Goal: Task Accomplishment & Management: Complete application form

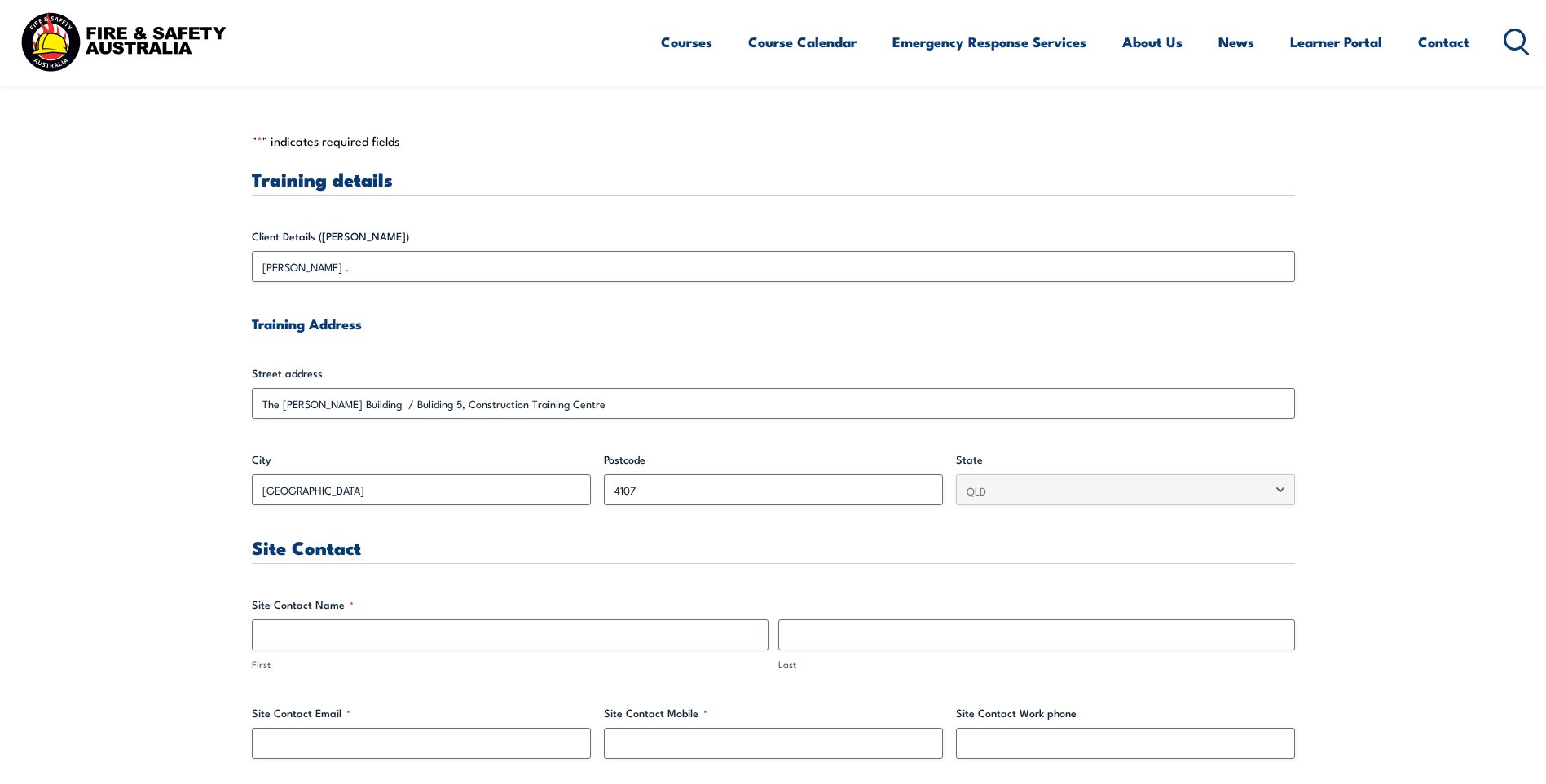
scroll to position [407, 0]
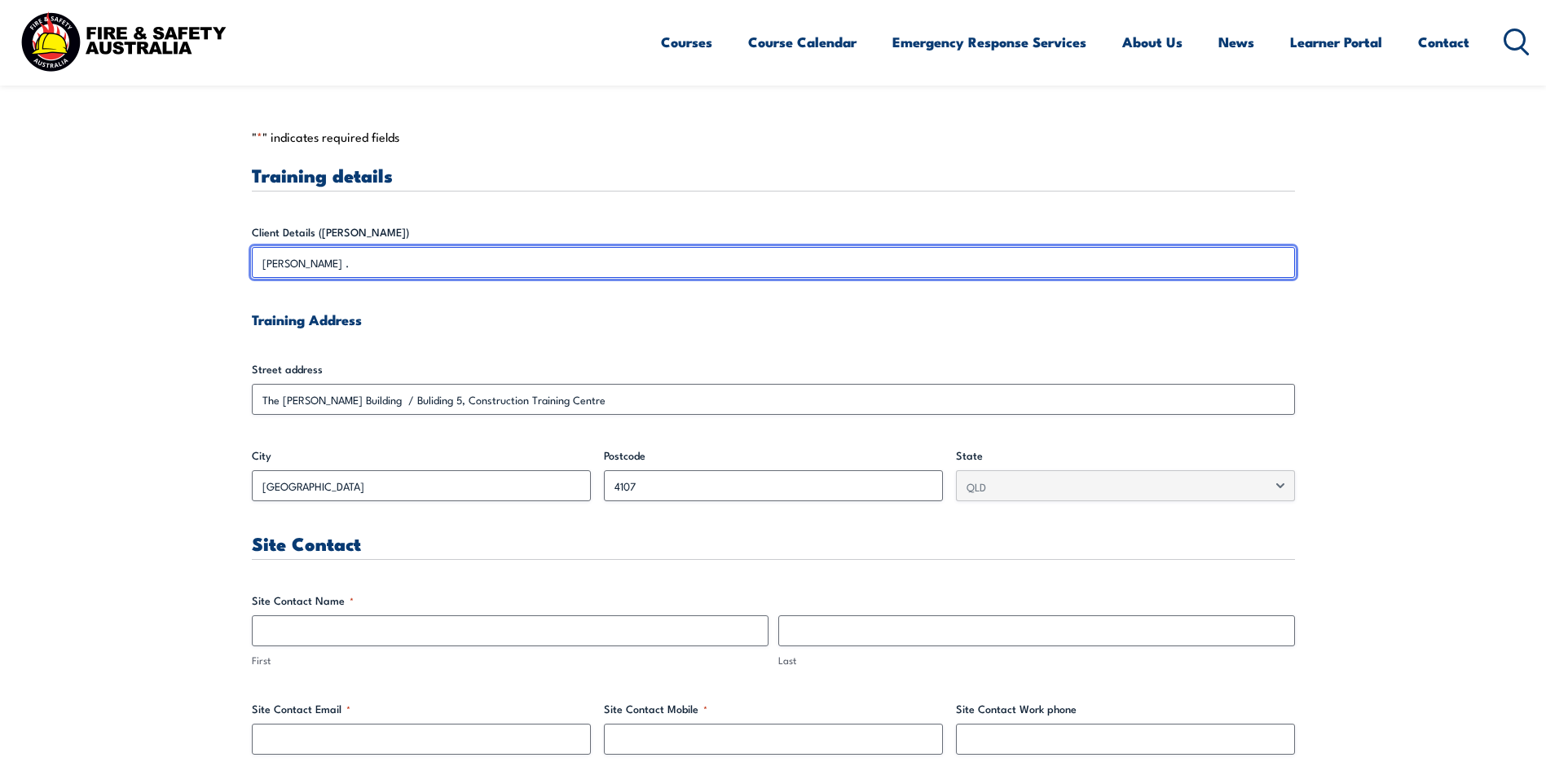
click at [309, 258] on input "[PERSON_NAME] ." at bounding box center [773, 262] width 1044 height 31
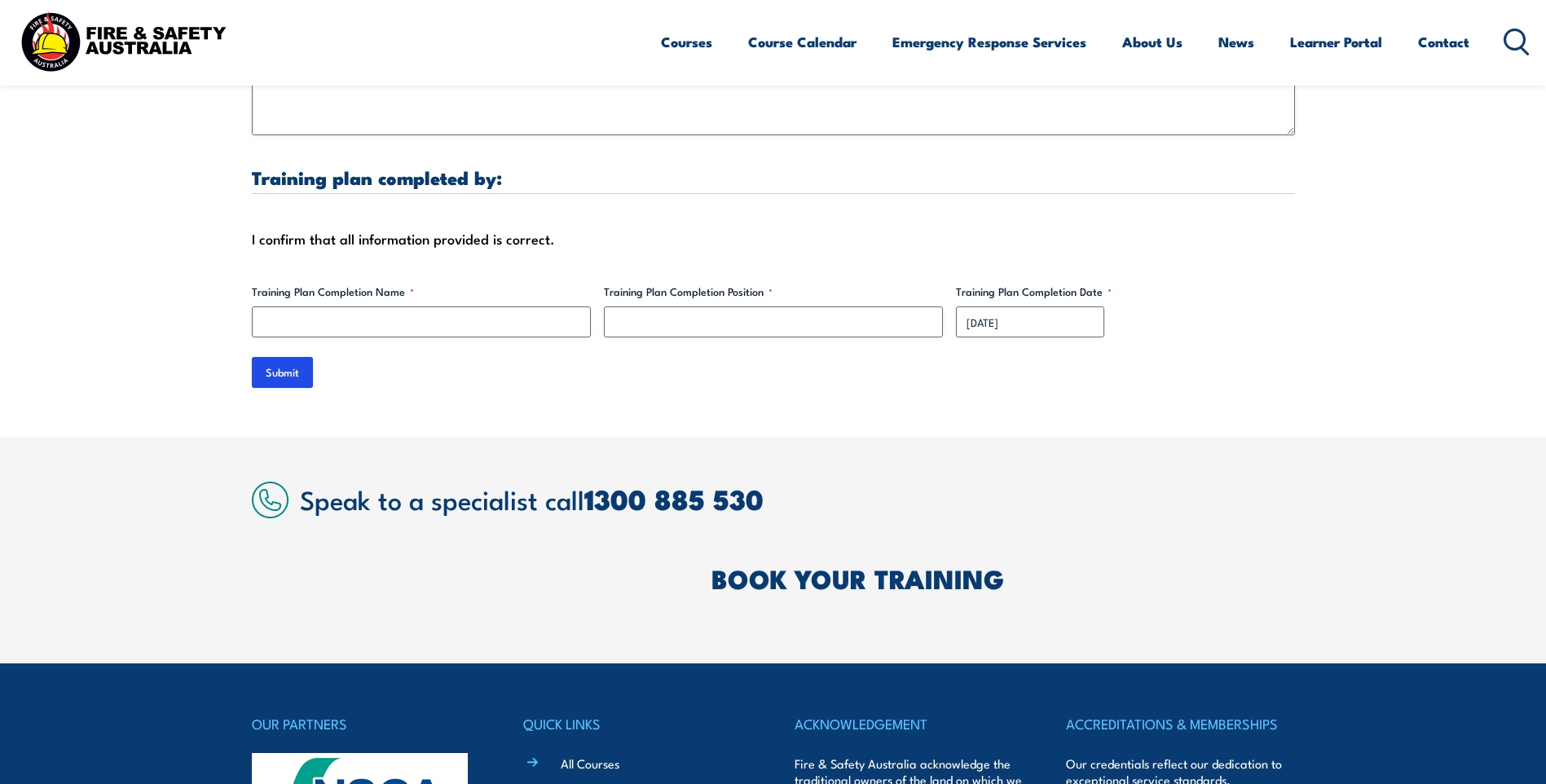
scroll to position [4808, 0]
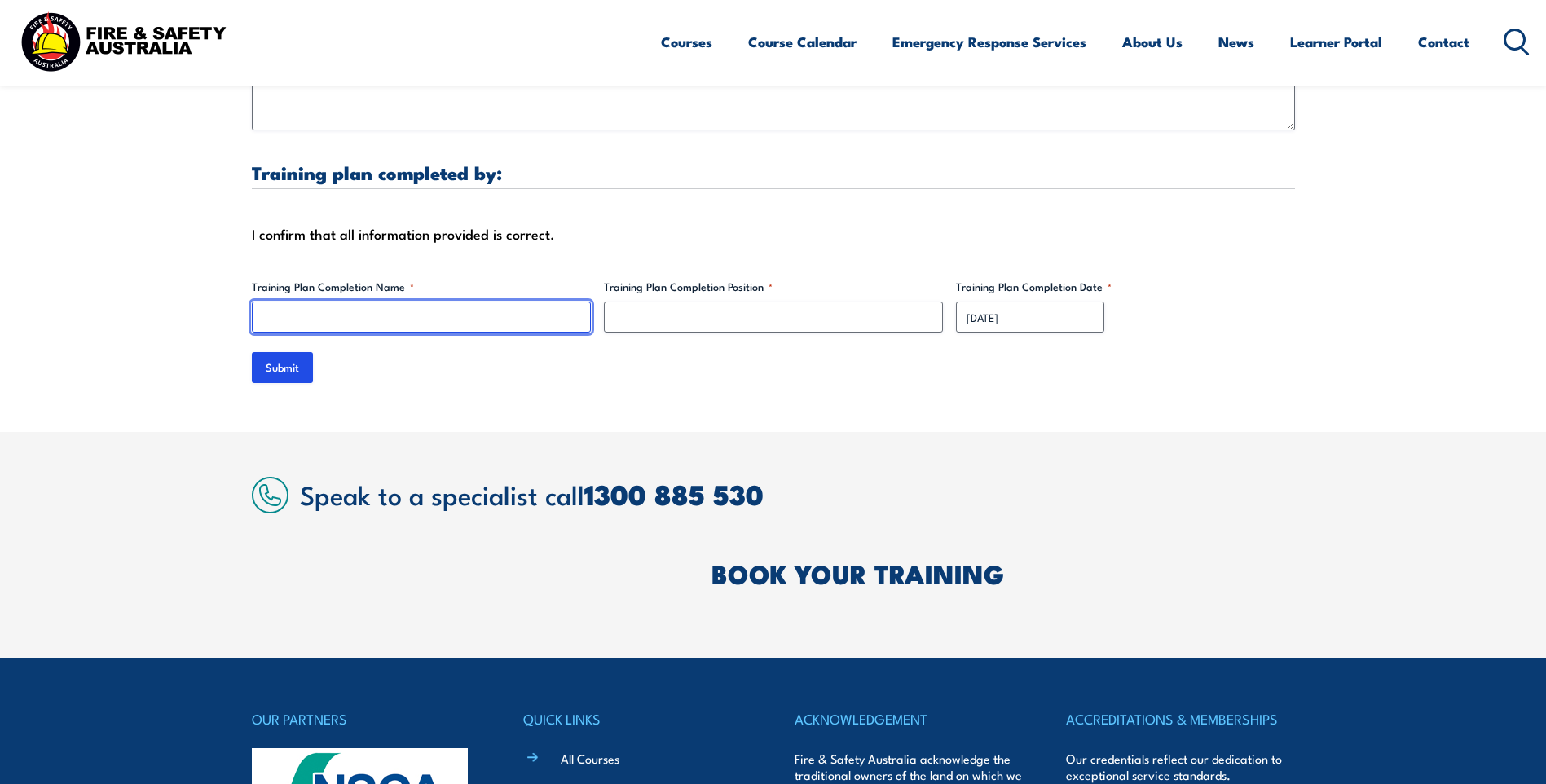
click at [463, 305] on input "Training Plan Completion Name *" at bounding box center [421, 316] width 339 height 31
type input "[PERSON_NAME]"
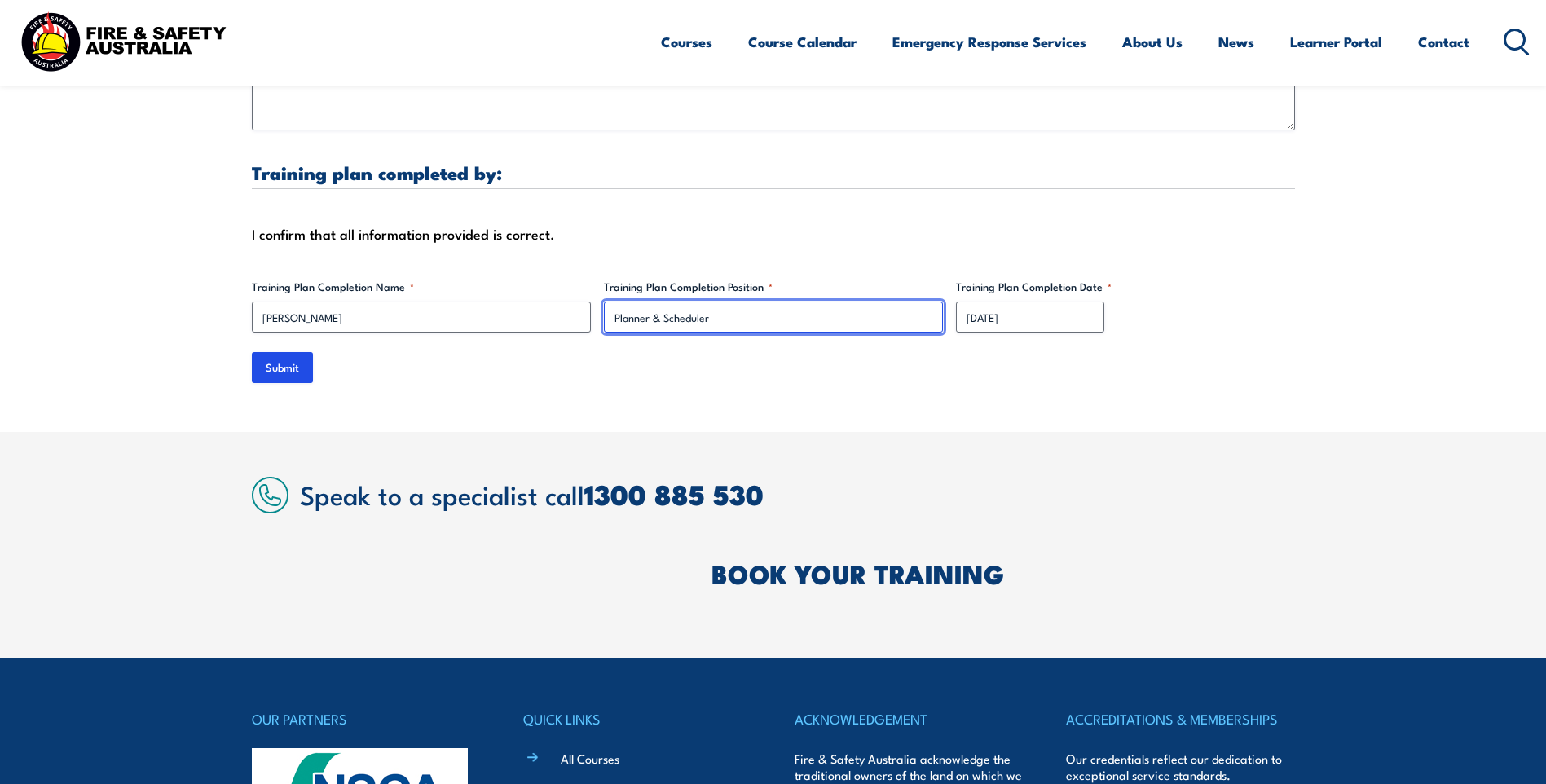
click at [612, 301] on input "Planner & Scheduler" at bounding box center [773, 316] width 339 height 31
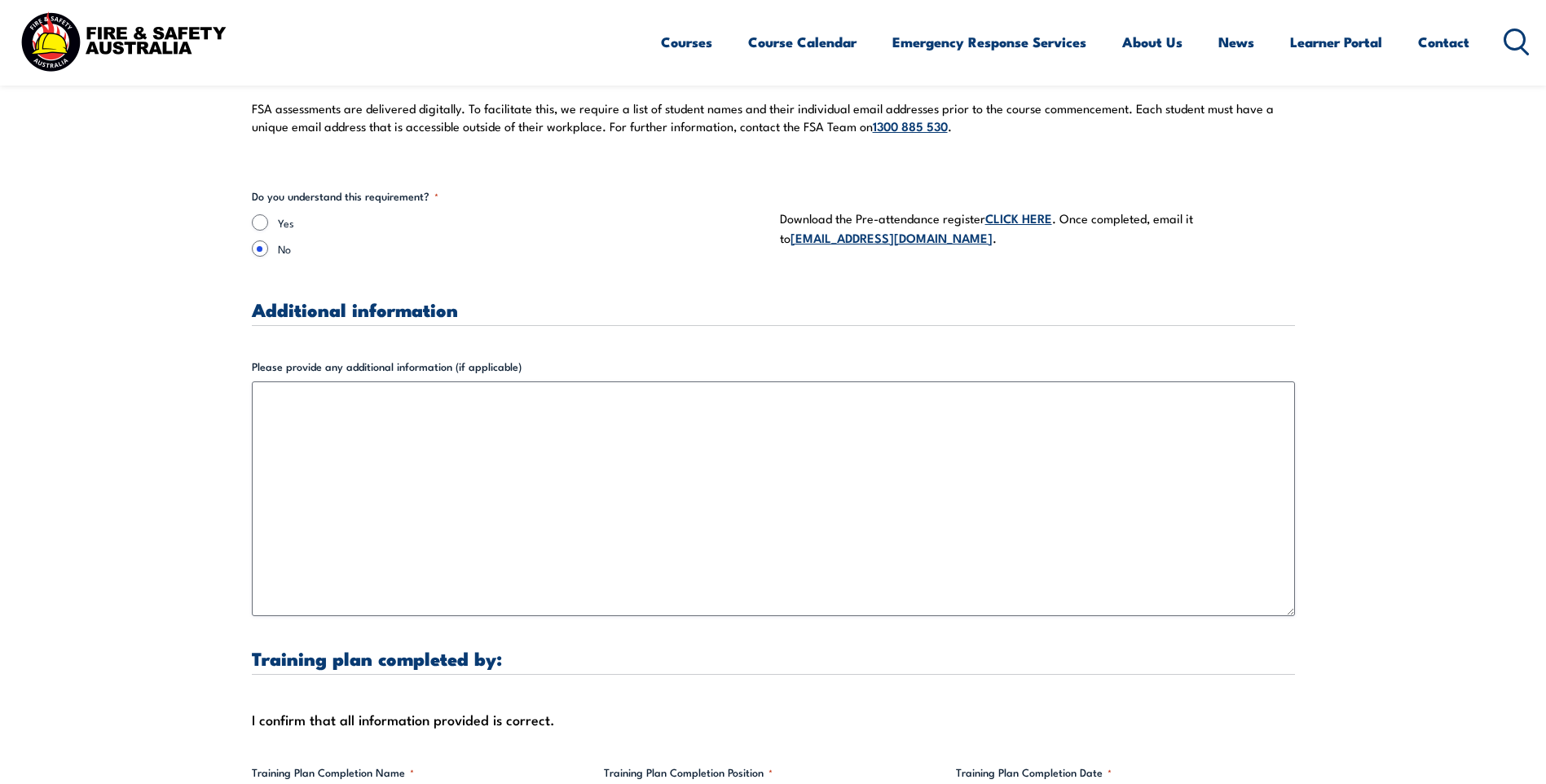
scroll to position [4319, 0]
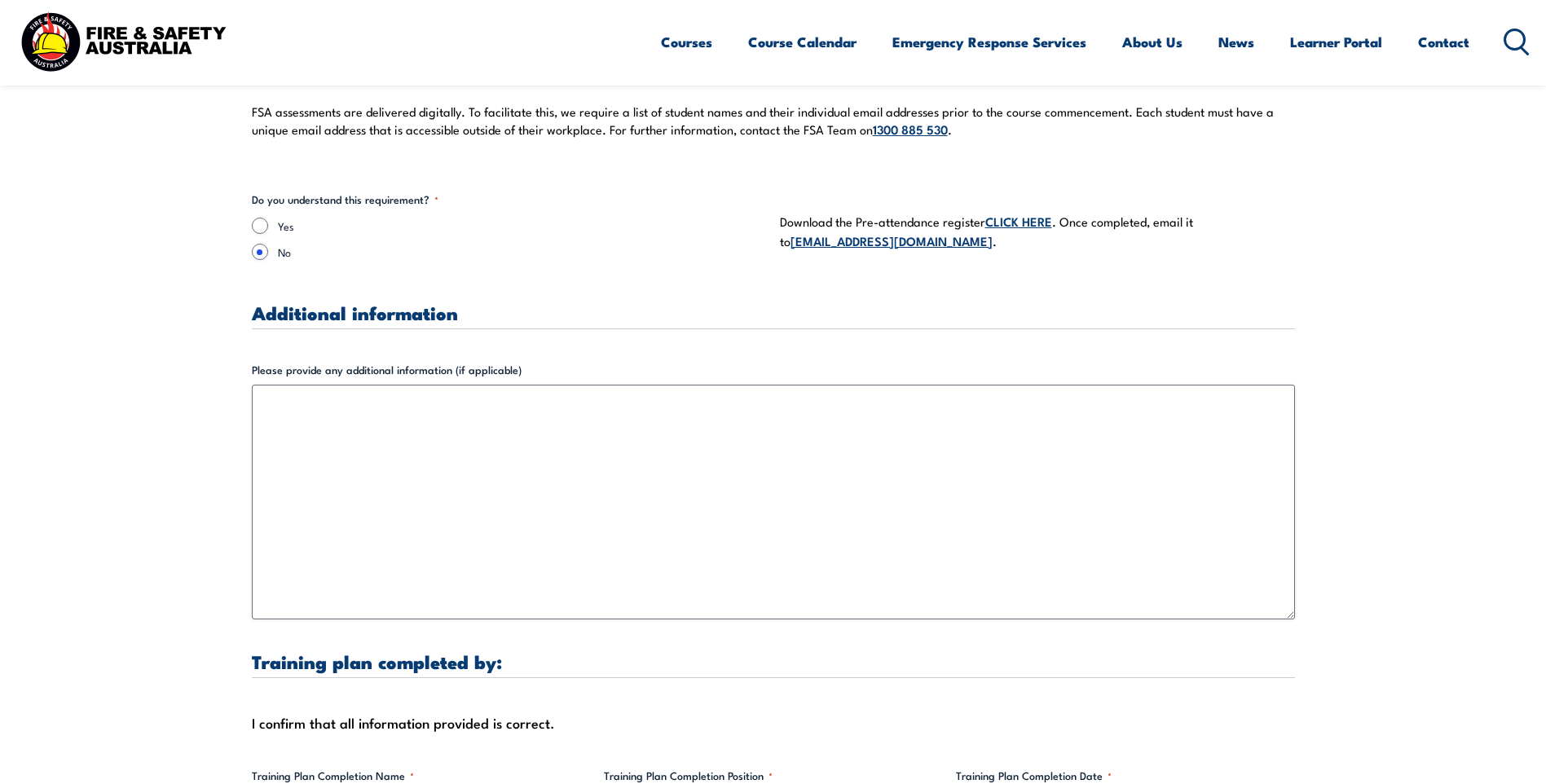
type input "External Training Planner & Scheduler"
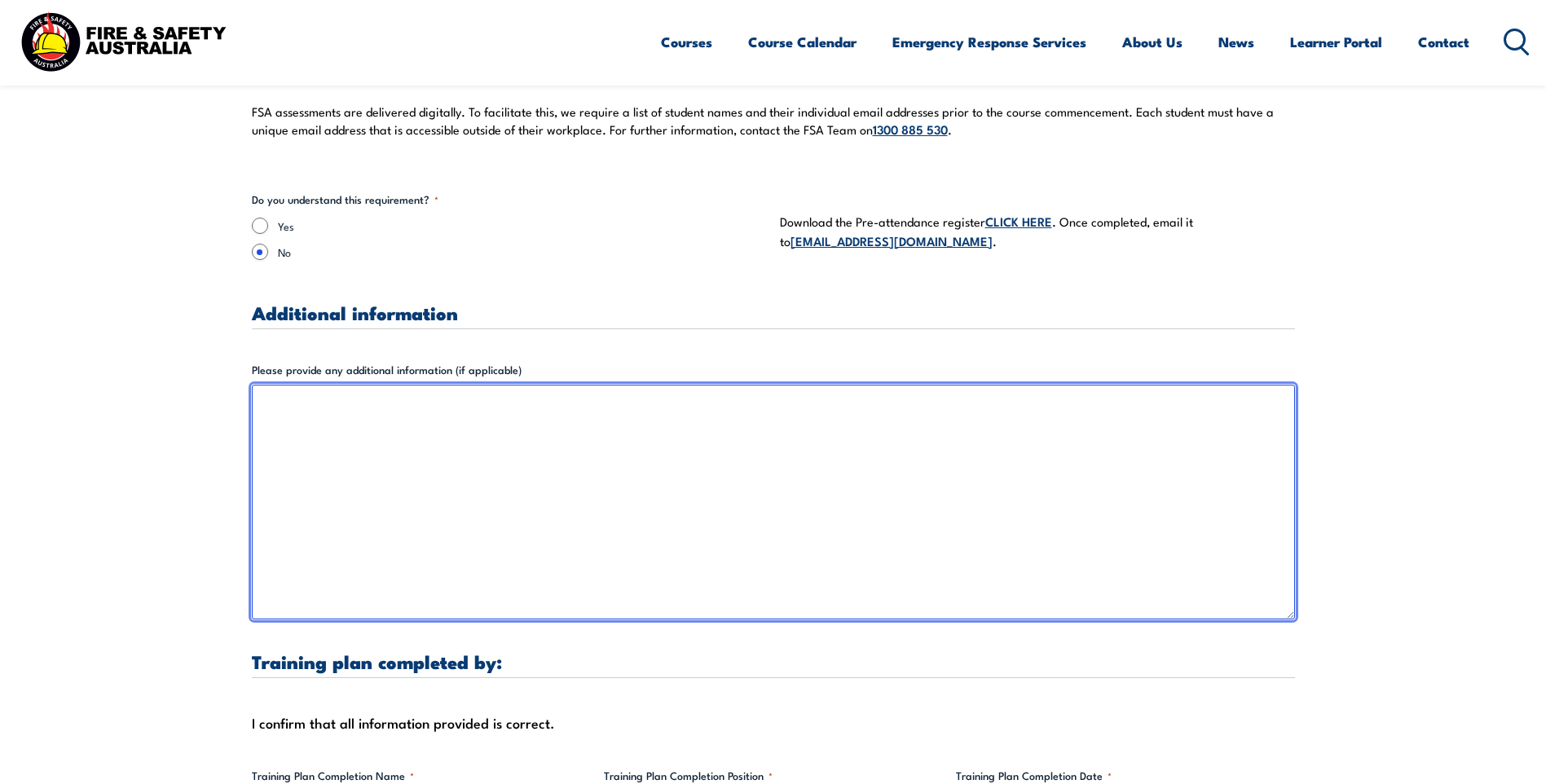
click at [1046, 411] on textarea "Please provide any additional information (if applicable)" at bounding box center [773, 502] width 1044 height 235
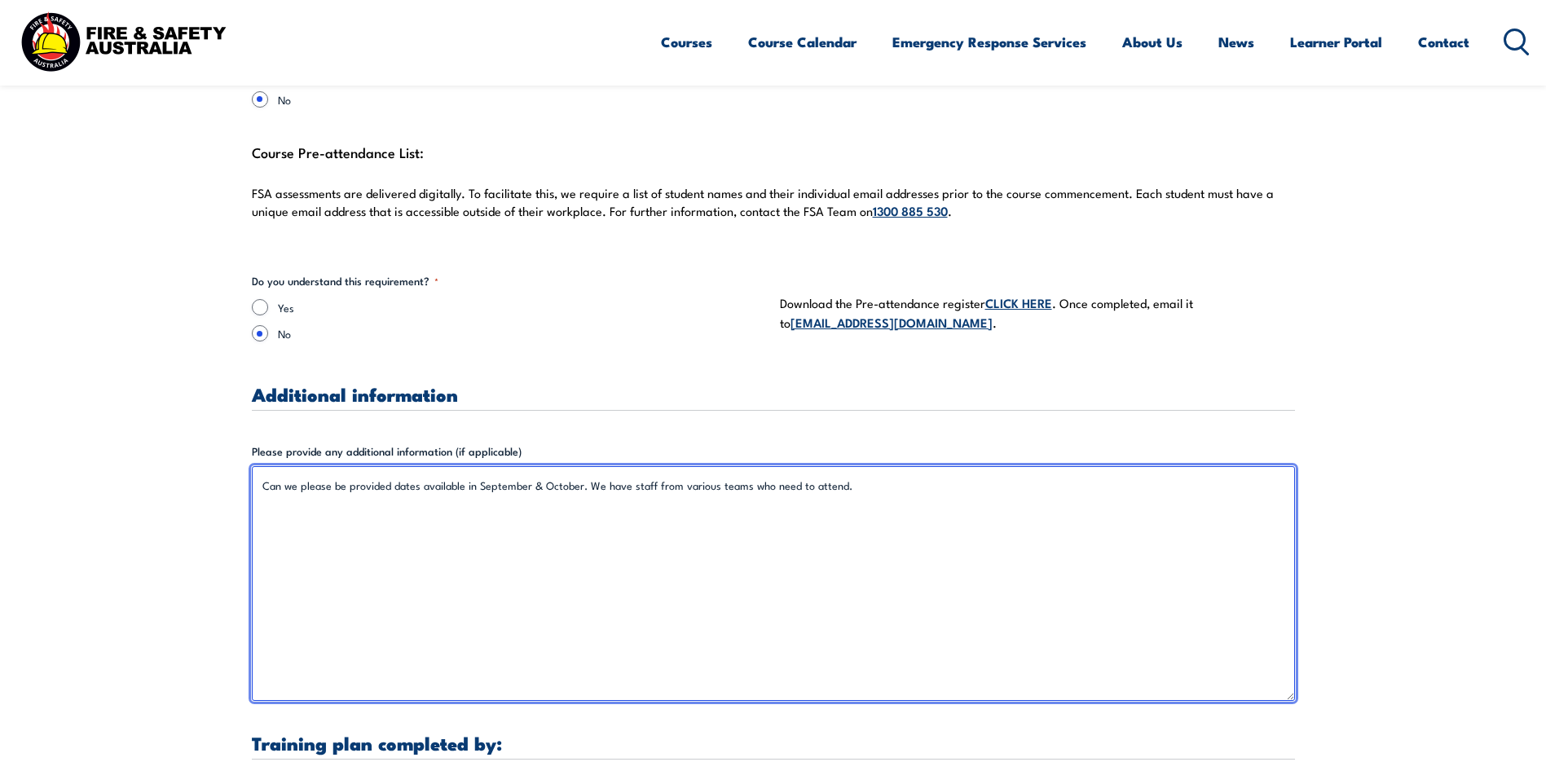
scroll to position [4564, 0]
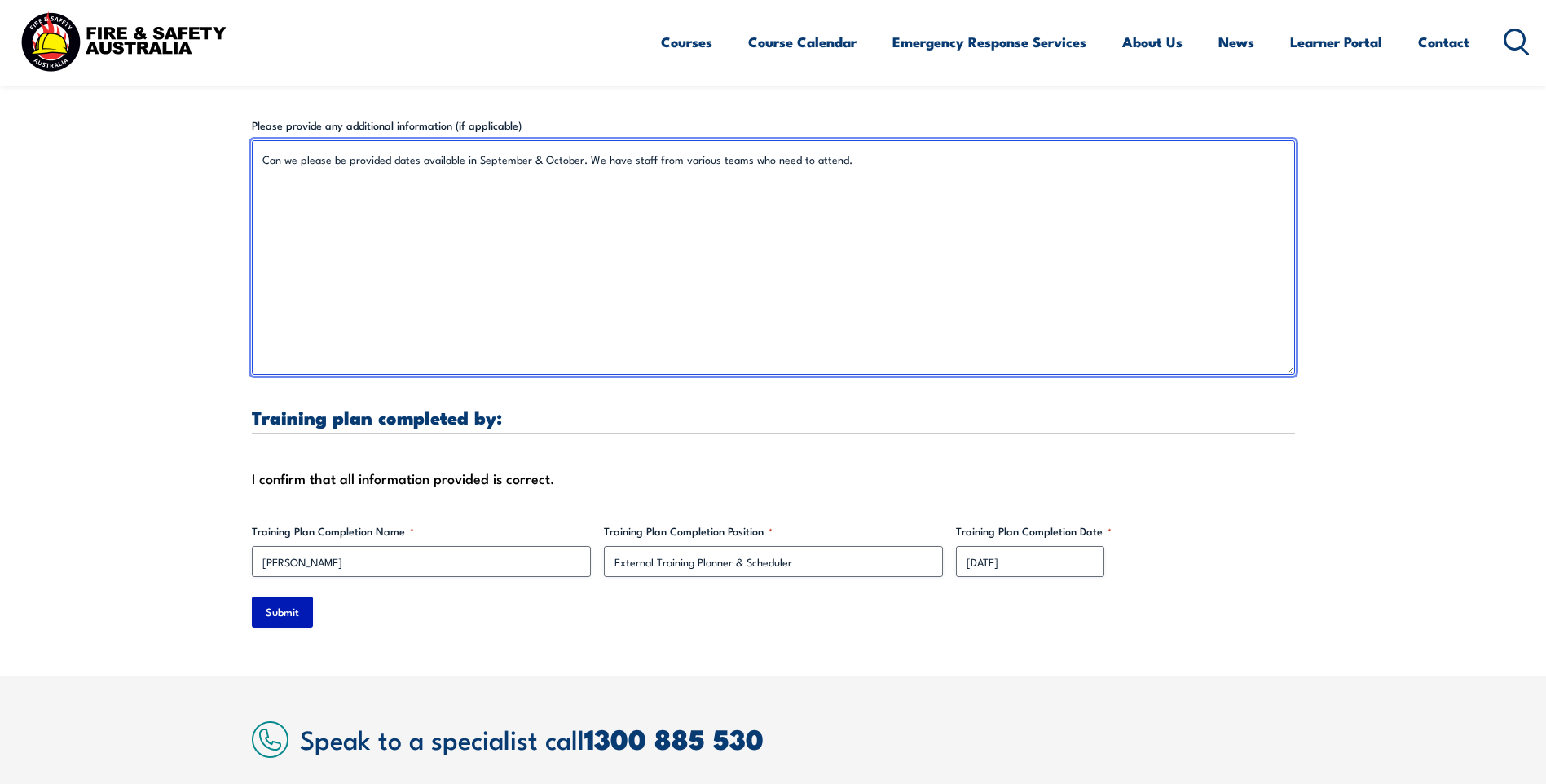
type textarea "Can we please be provided dates available in September & October. We have staff…"
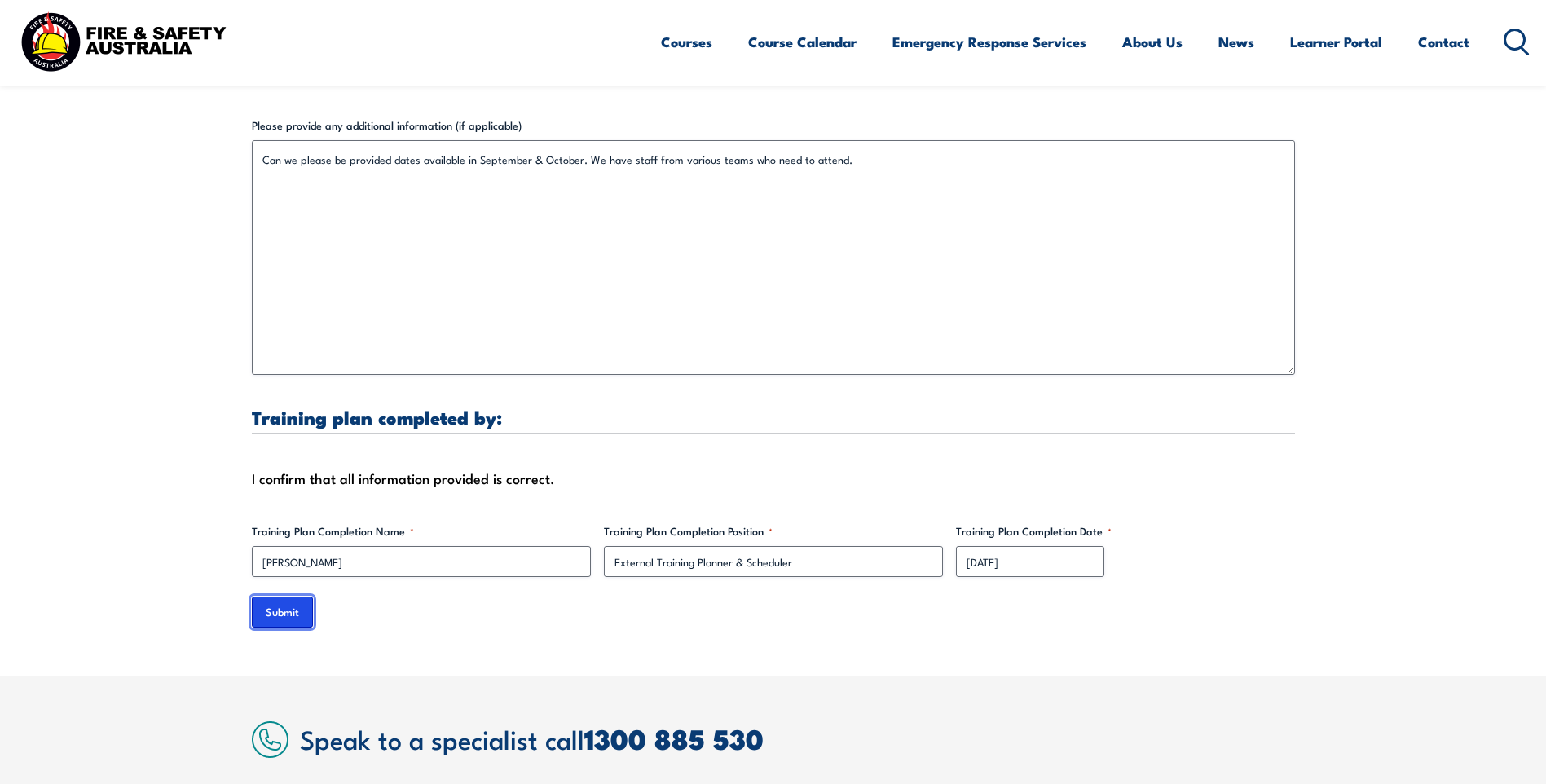
click at [286, 596] on input "Submit" at bounding box center [282, 612] width 61 height 31
click at [260, 596] on input "Submit" at bounding box center [282, 612] width 61 height 31
click at [288, 596] on input "Submit" at bounding box center [282, 612] width 61 height 31
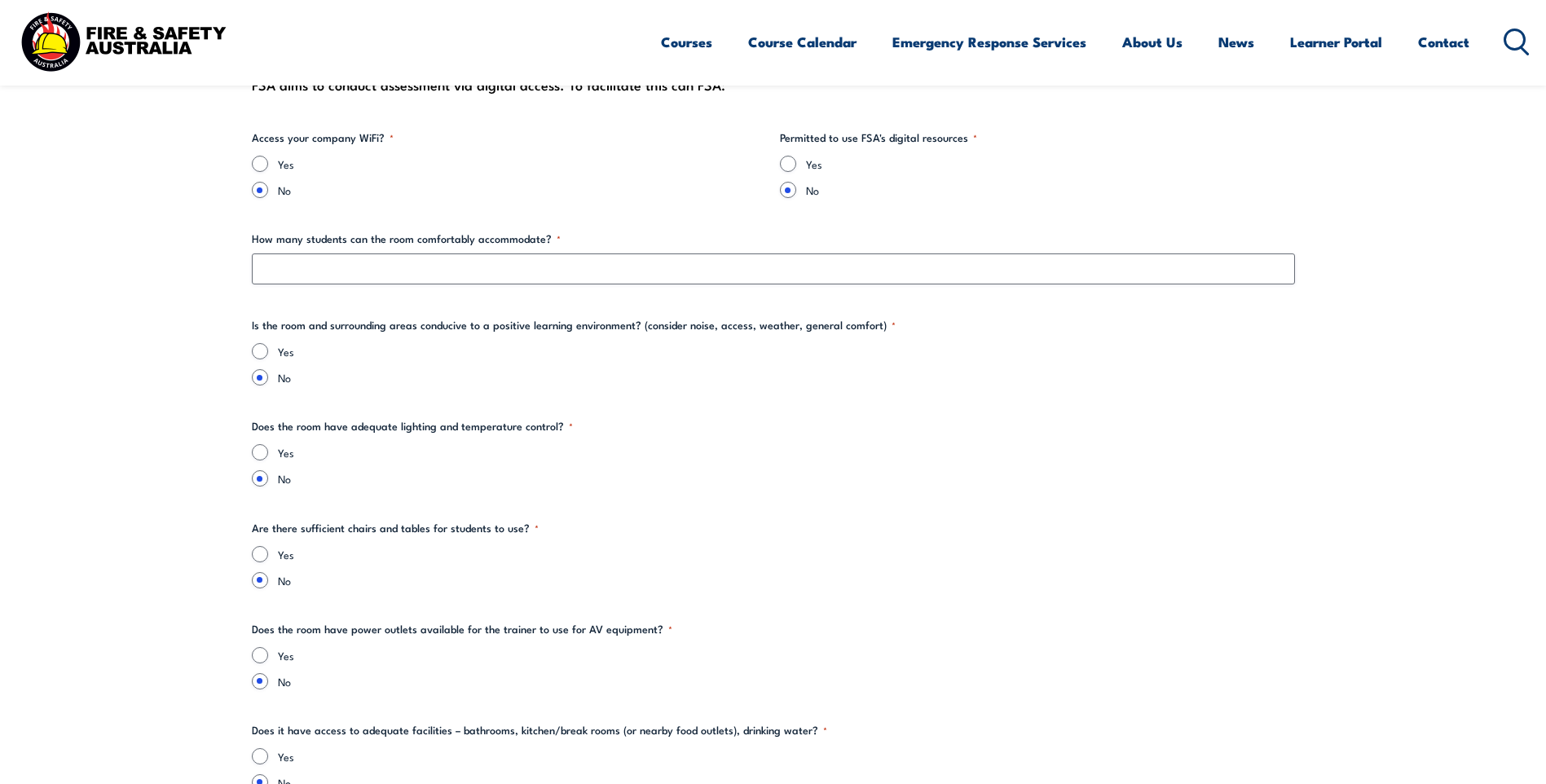
scroll to position [1793, 0]
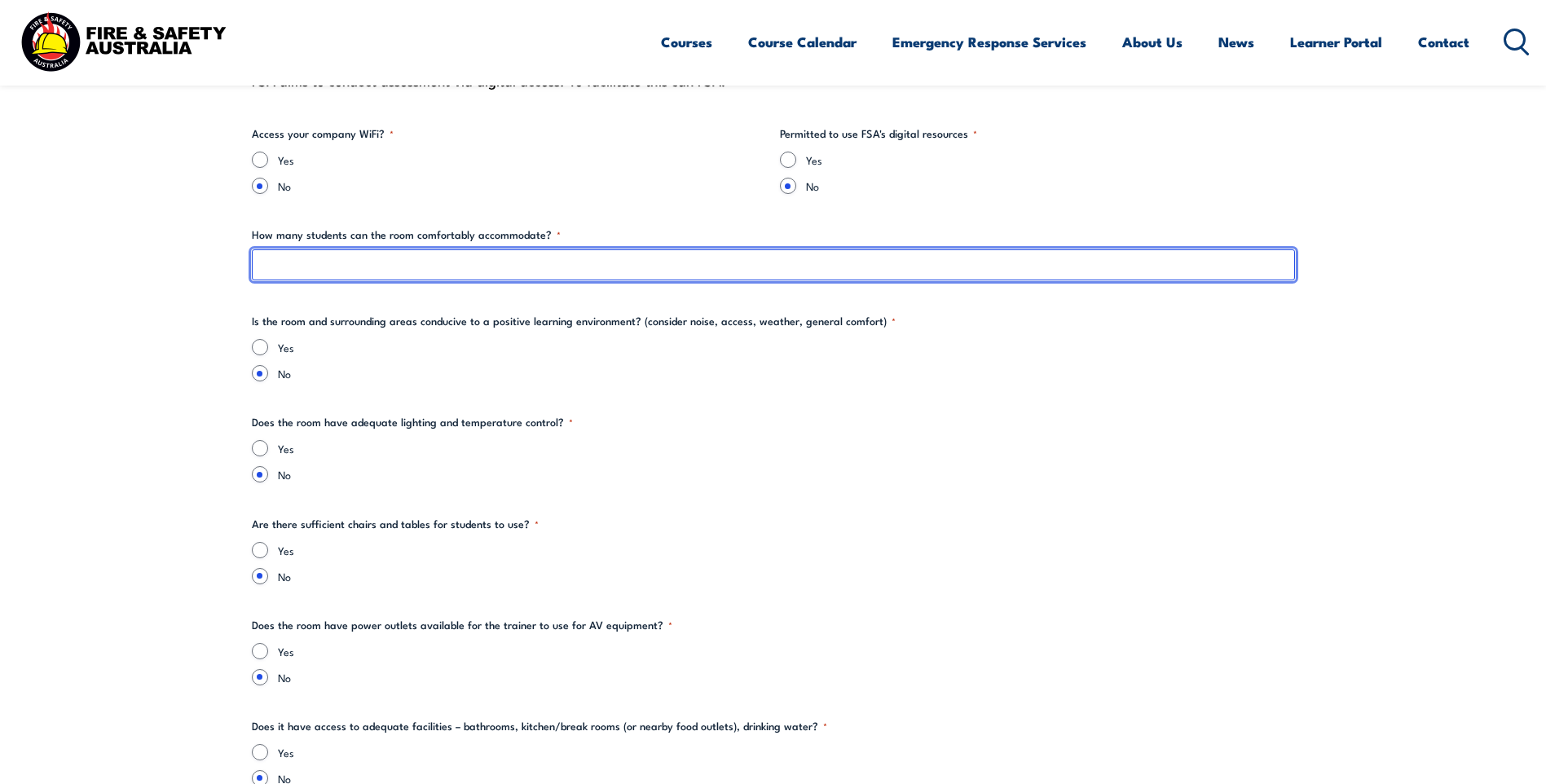
click at [393, 274] on input "How many students can the room comfortably accommodate? *" at bounding box center [773, 265] width 1044 height 31
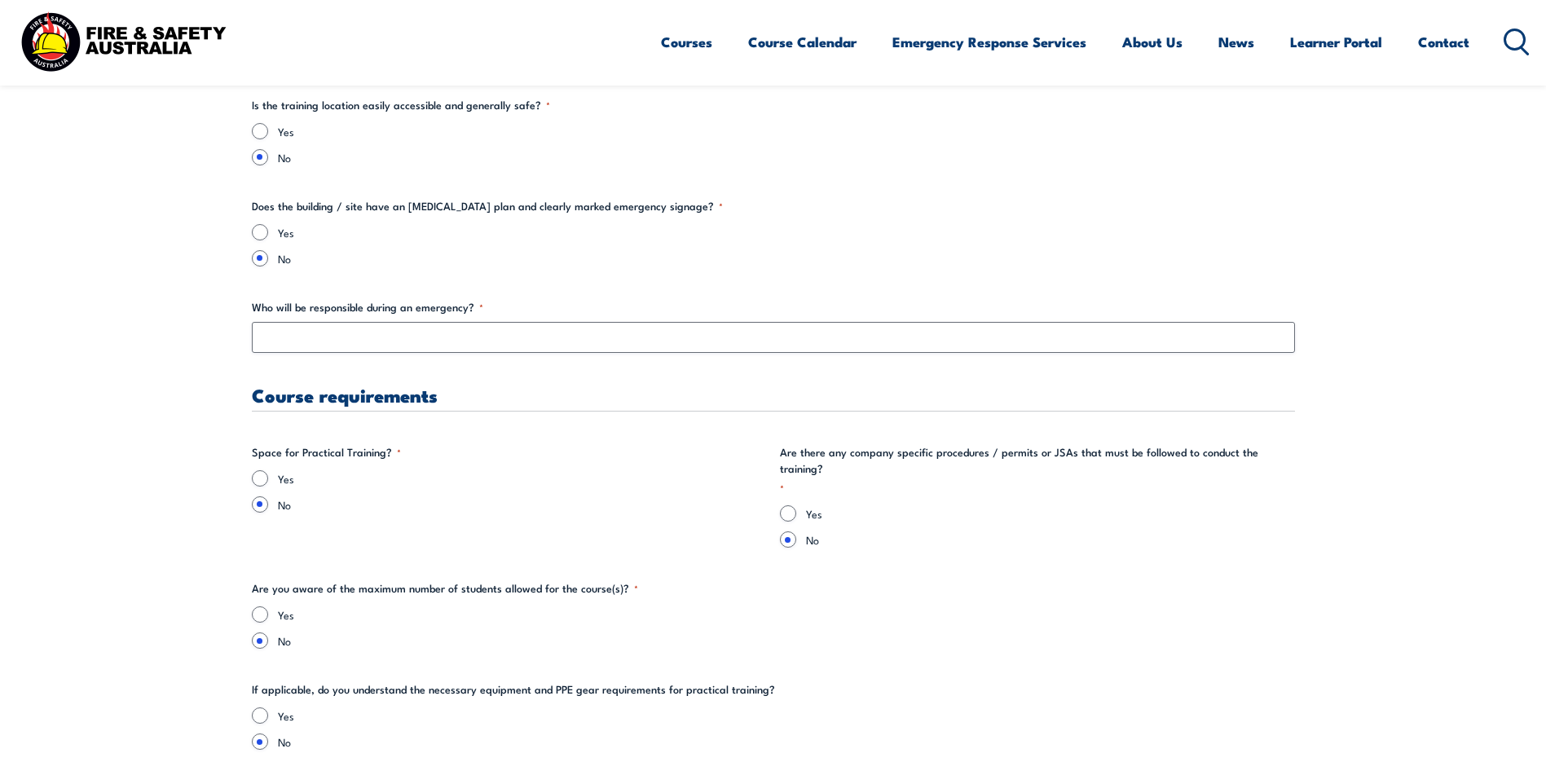
scroll to position [2771, 0]
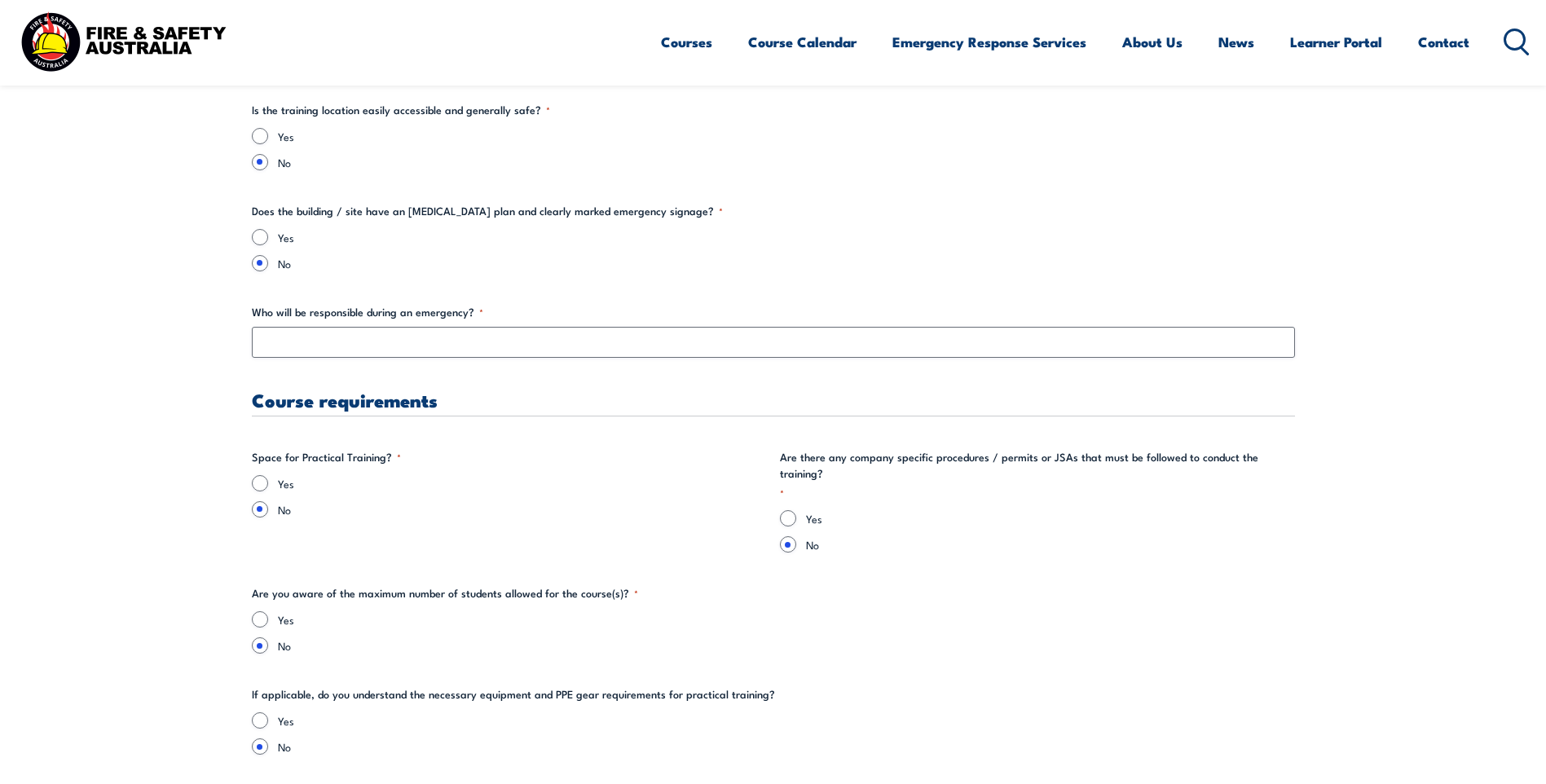
type input "15"
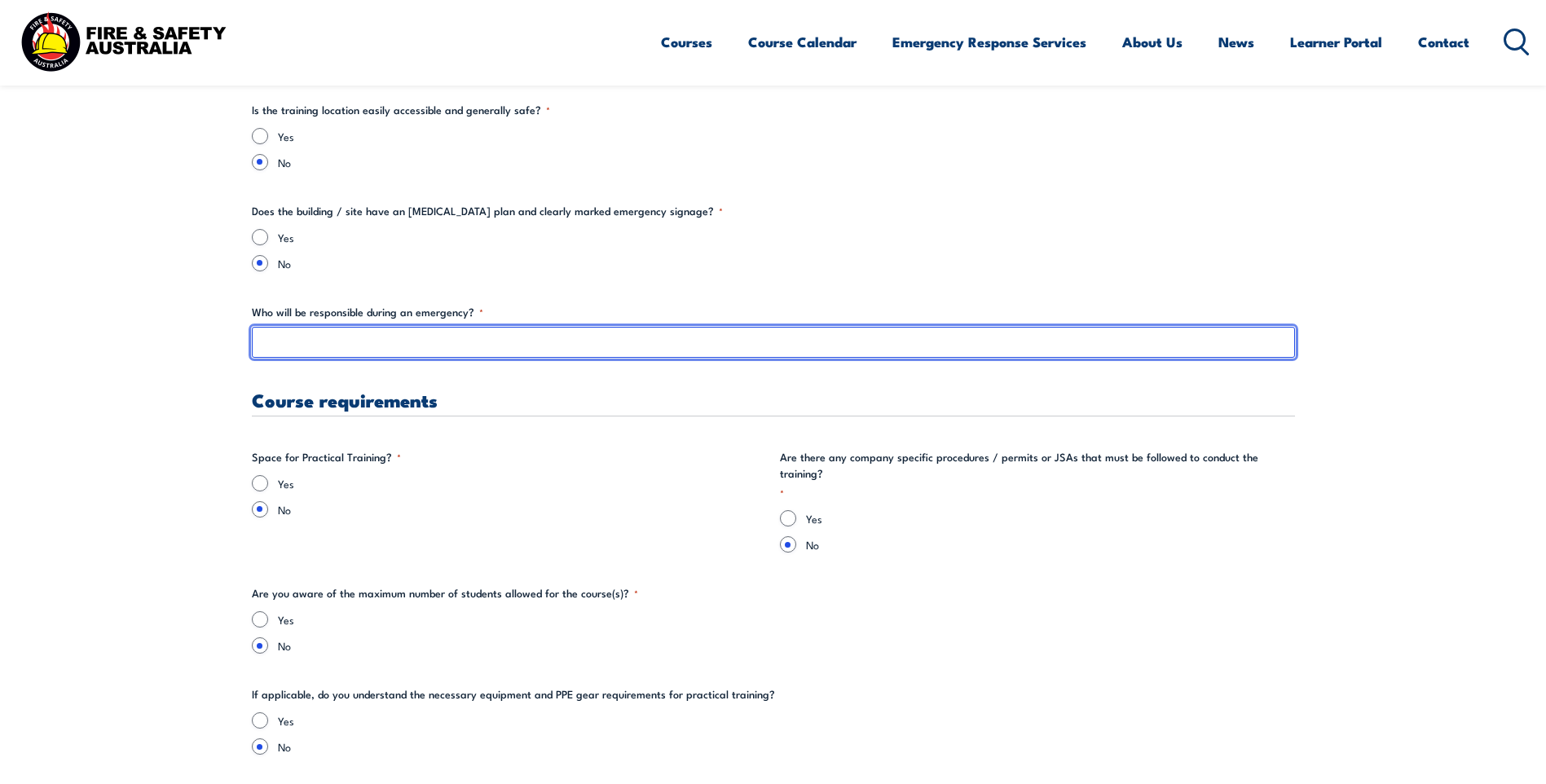
click at [403, 337] on input "Who will be responsible during an emergency? *" at bounding box center [773, 342] width 1044 height 31
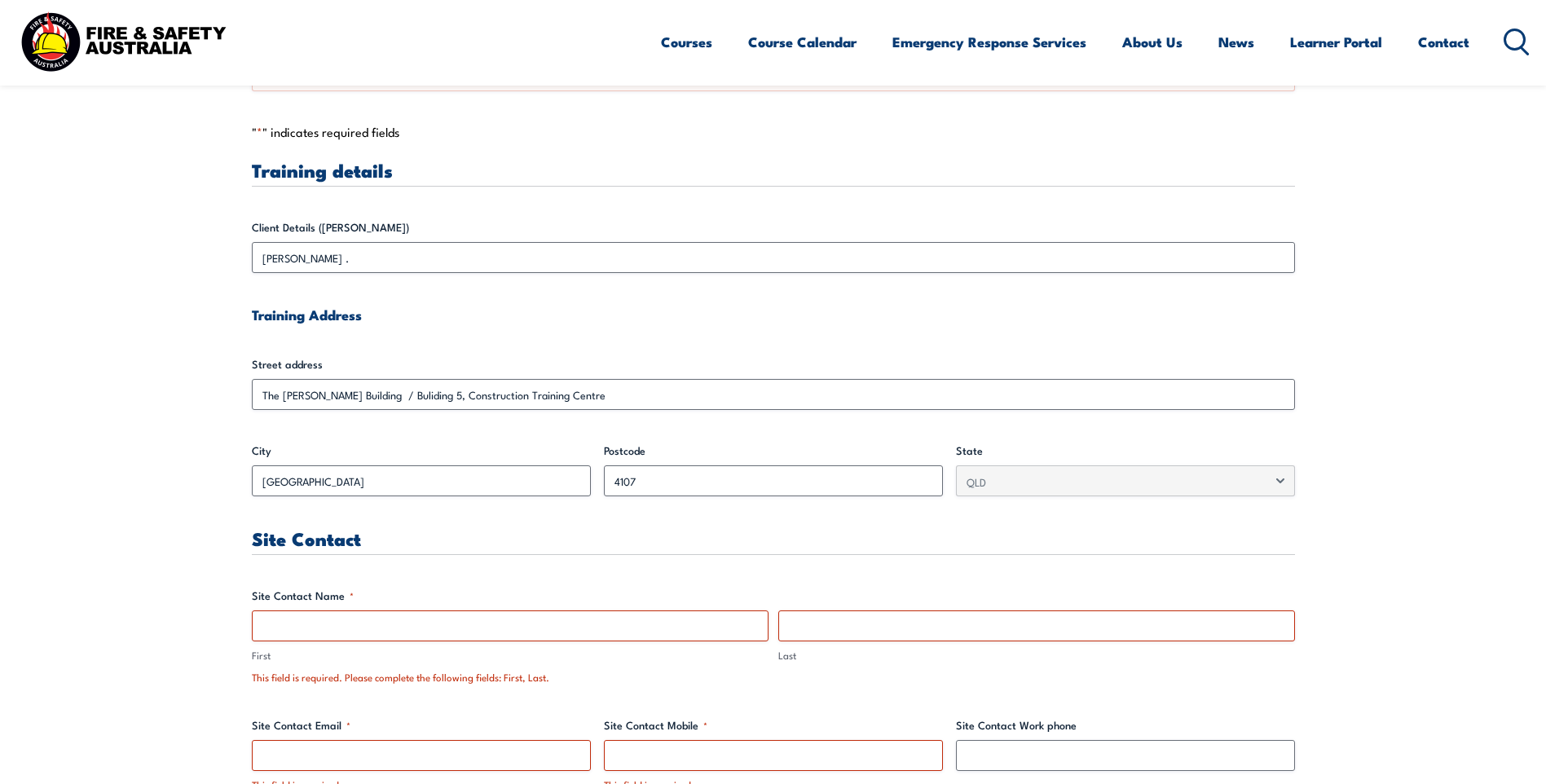
scroll to position [801, 0]
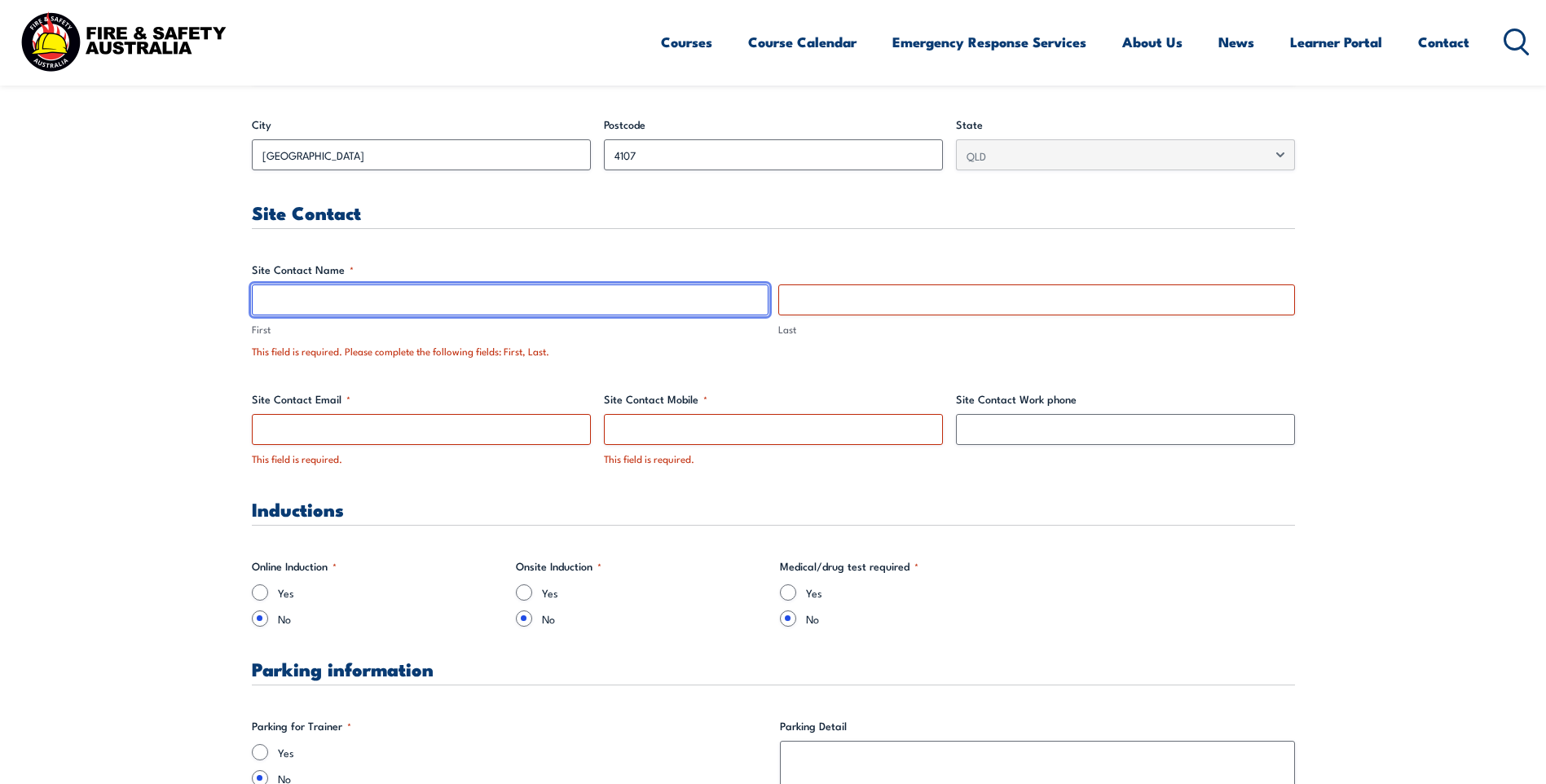
click at [375, 305] on input "First" at bounding box center [509, 300] width 517 height 31
drag, startPoint x: 342, startPoint y: 302, endPoint x: 249, endPoint y: 292, distance: 93.5
click at [249, 292] on span "FSAUS Trainer First" at bounding box center [510, 311] width 526 height 53
type input "[PERSON_NAME]"
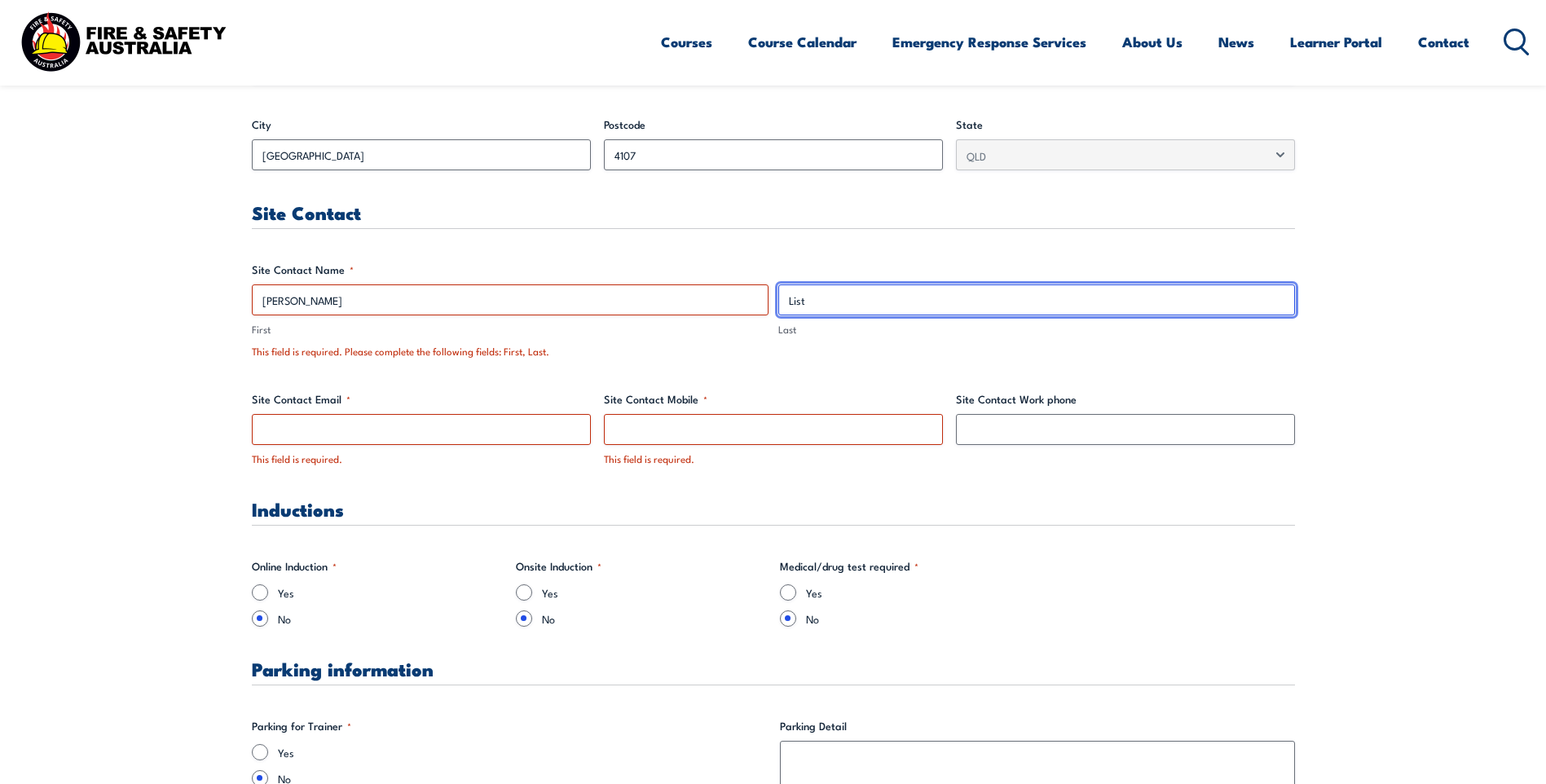
type input "List"
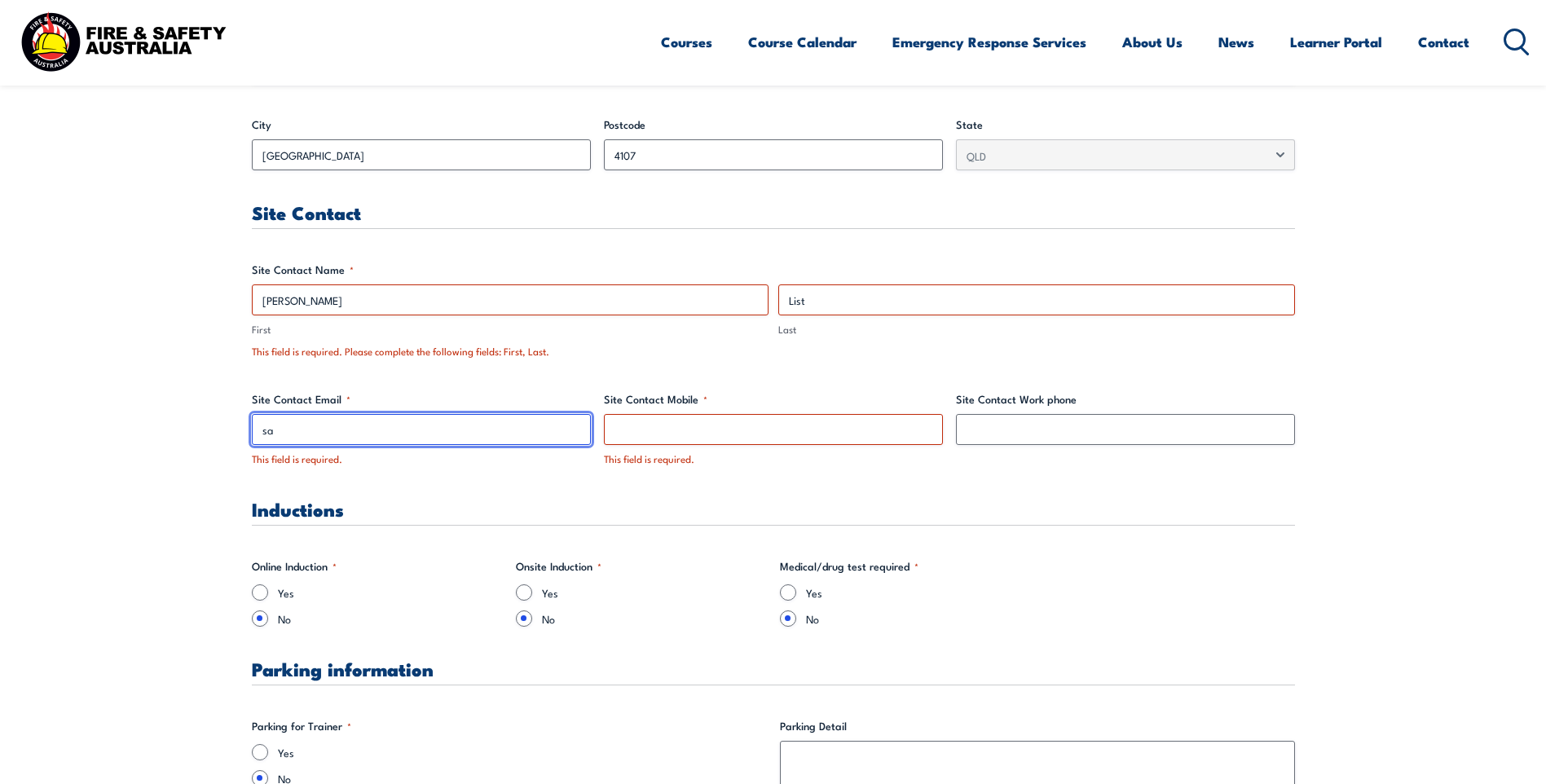
type input "s"
type input "[EMAIL_ADDRESS][DOMAIN_NAME]"
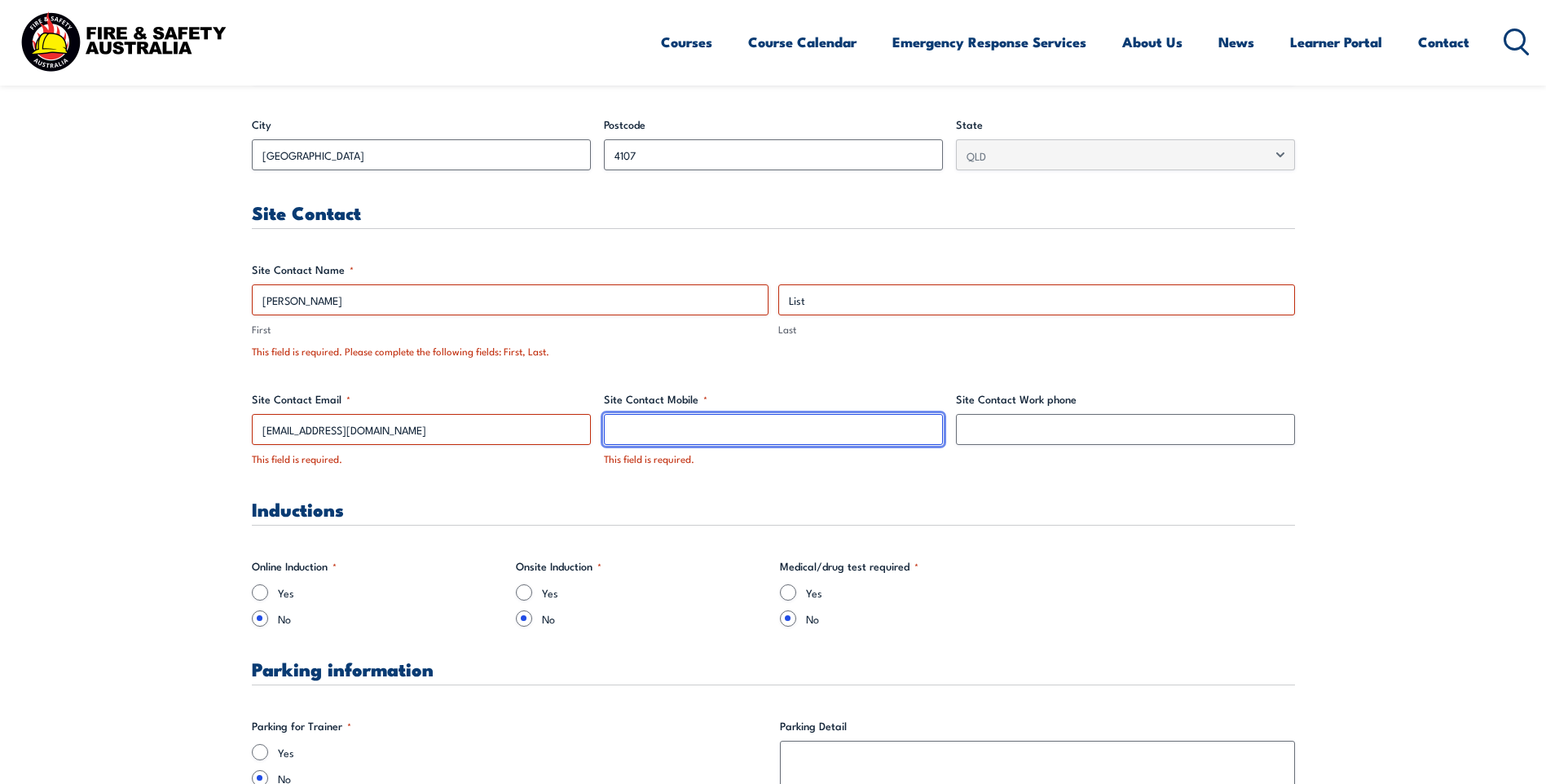
click at [771, 436] on input "Site Contact Mobile *" at bounding box center [773, 429] width 339 height 31
click at [752, 432] on input "Site Contact Mobile *" at bounding box center [773, 429] width 339 height 31
paste input "0460 306 882"
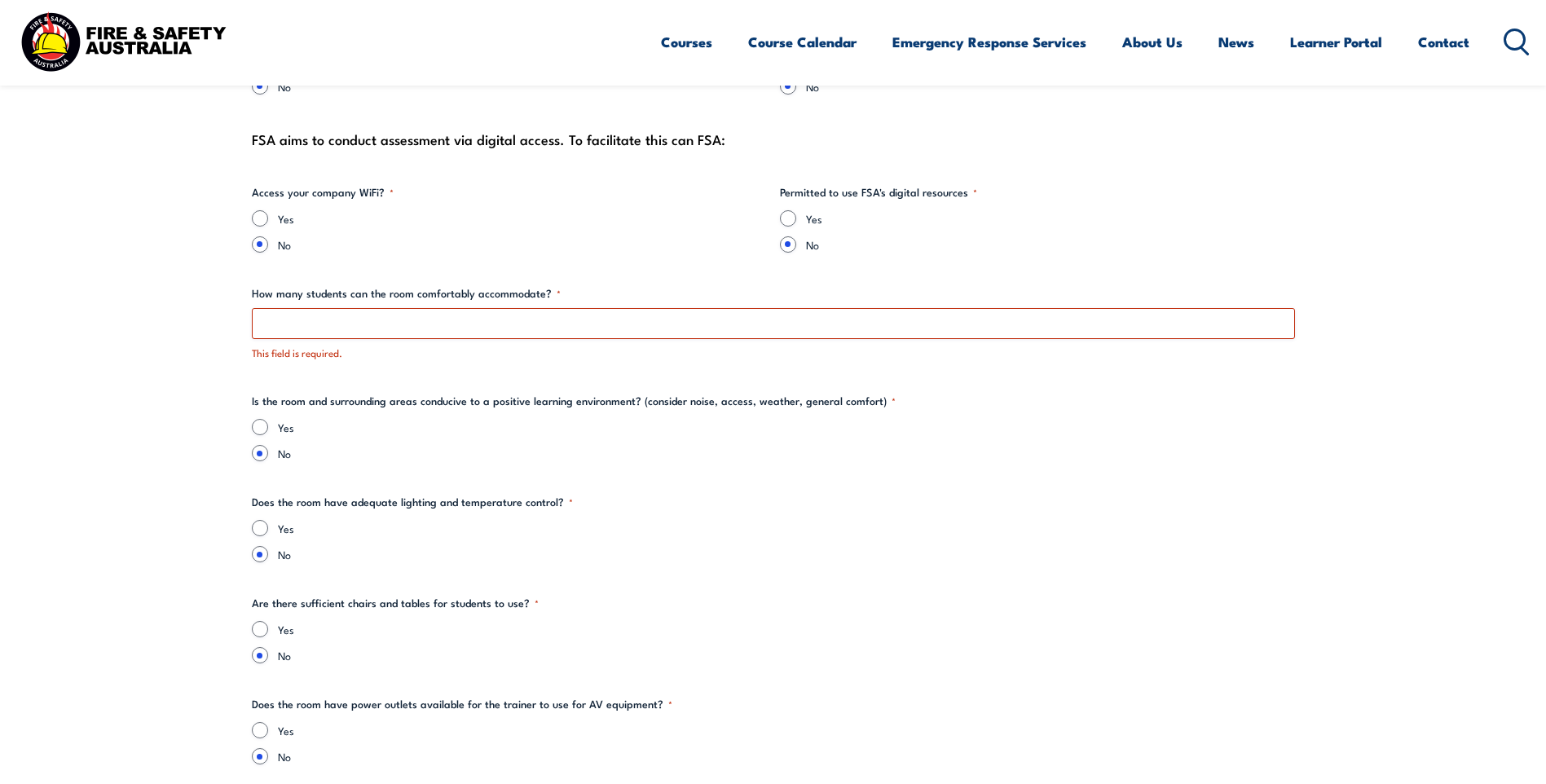
scroll to position [1860, 0]
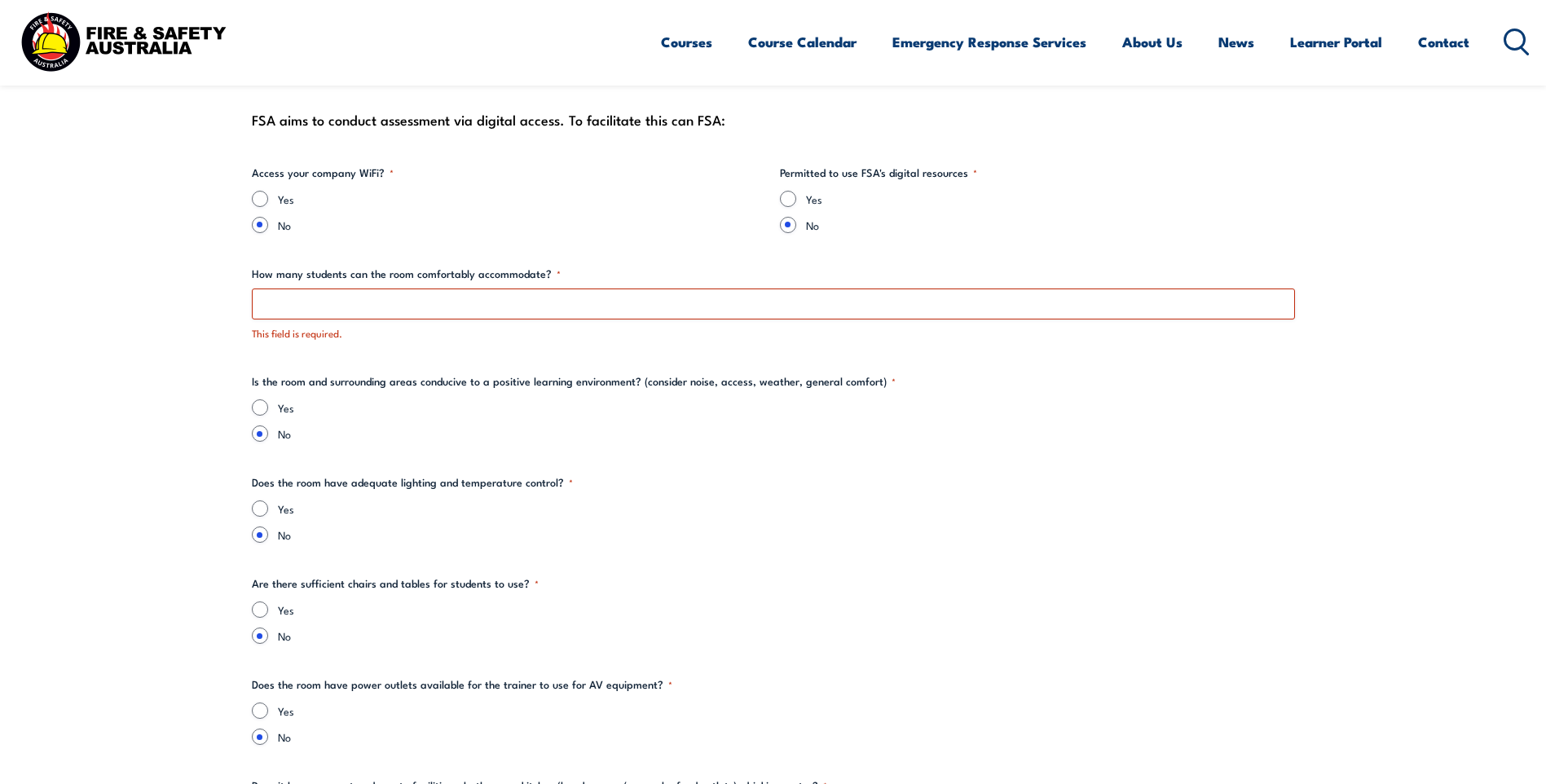
type input "0460 306 882"
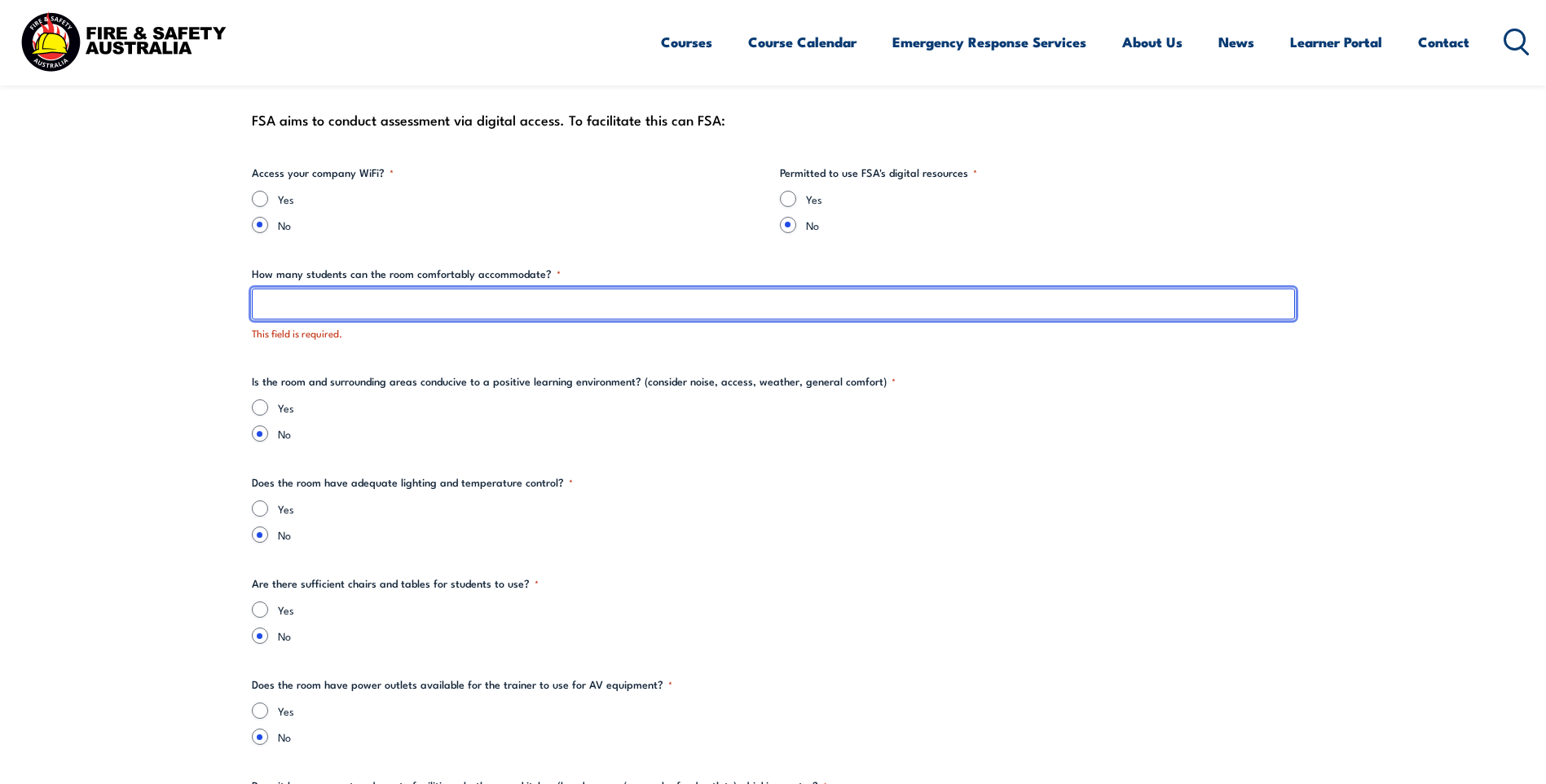
click at [375, 305] on input "How many students can the room comfortably accommodate? *" at bounding box center [773, 304] width 1044 height 31
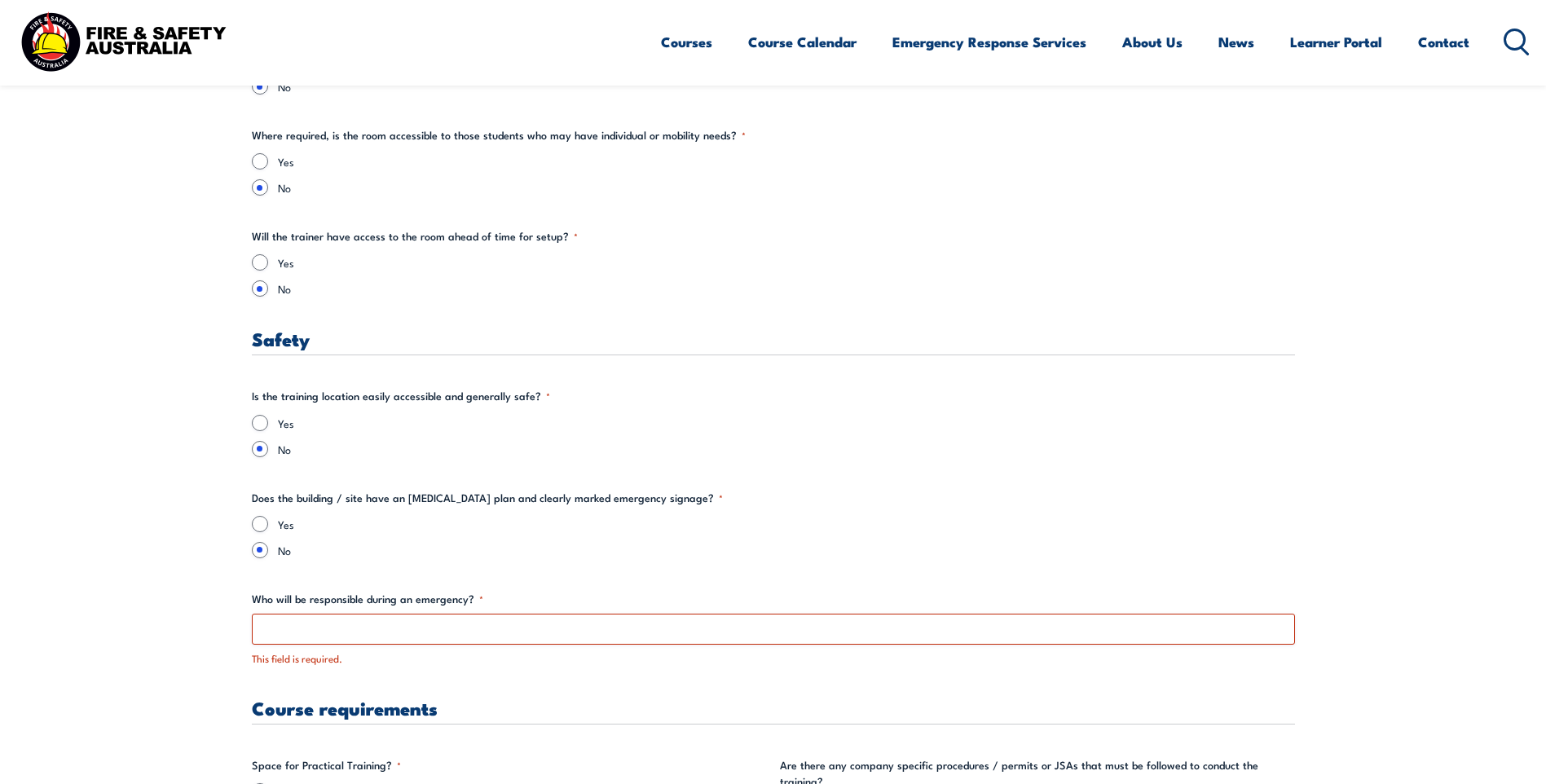
scroll to position [2757, 0]
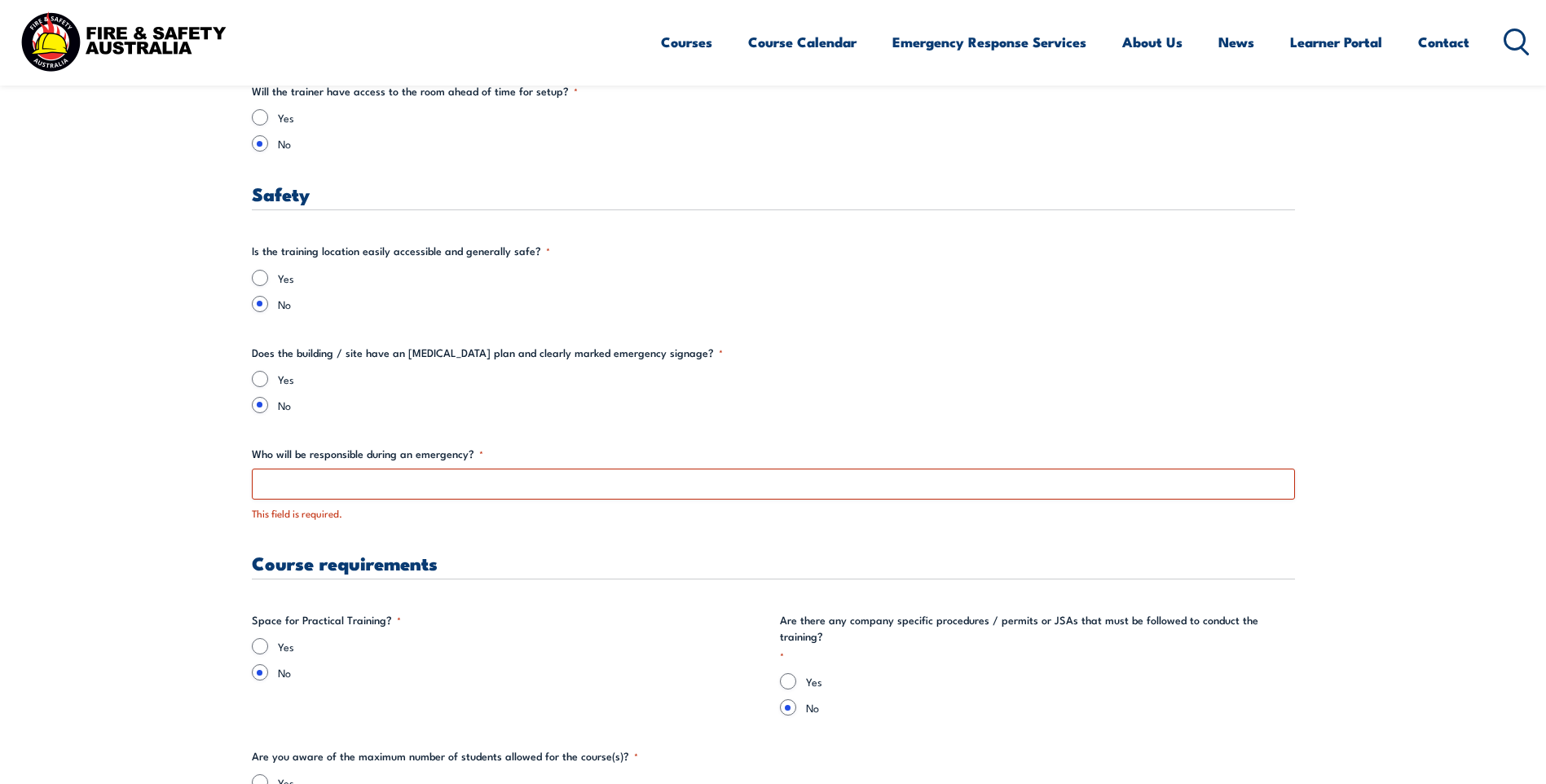
type input "15"
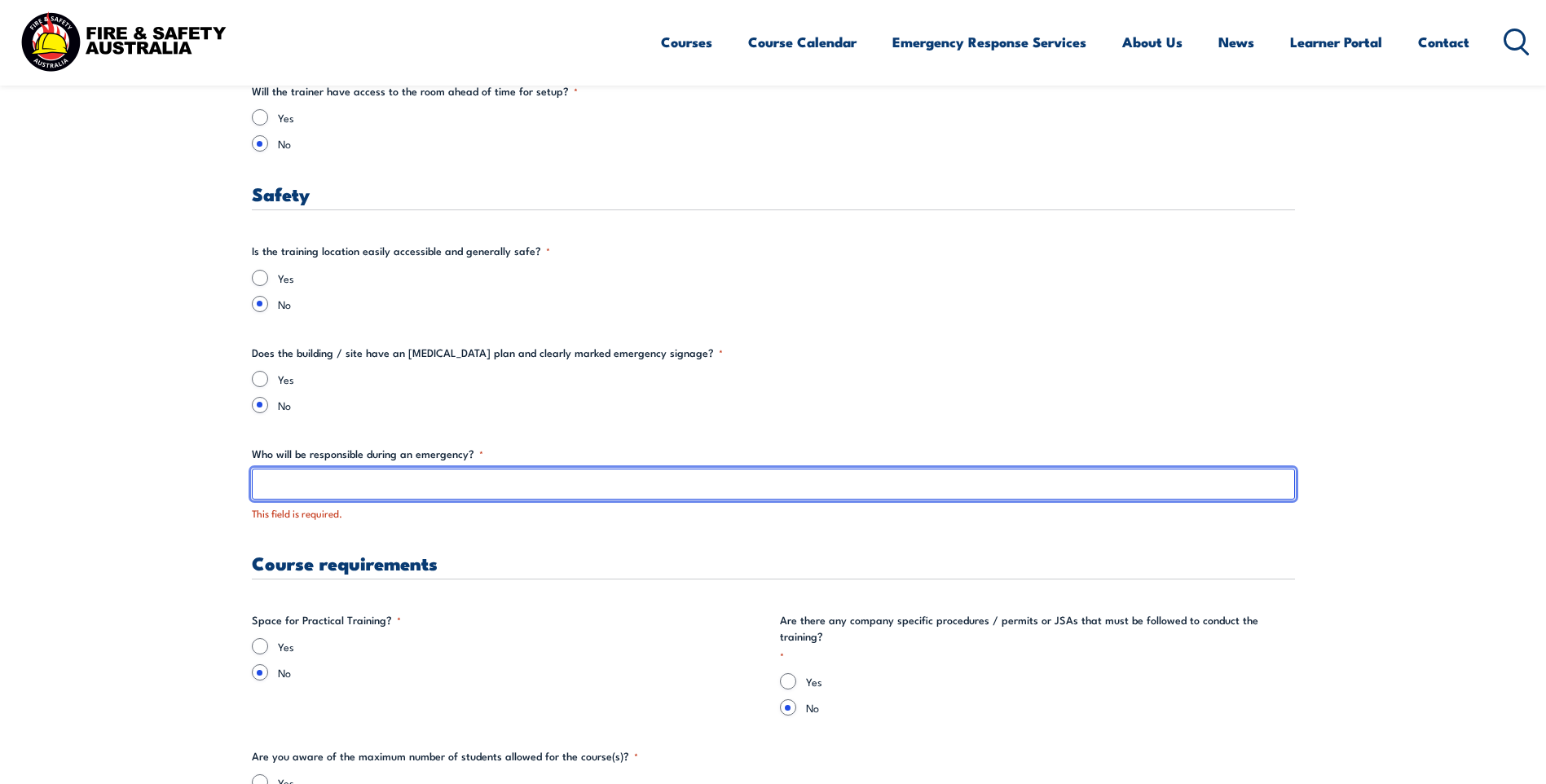
click at [388, 474] on input "Who will be responsible during an emergency? *" at bounding box center [773, 484] width 1044 height 31
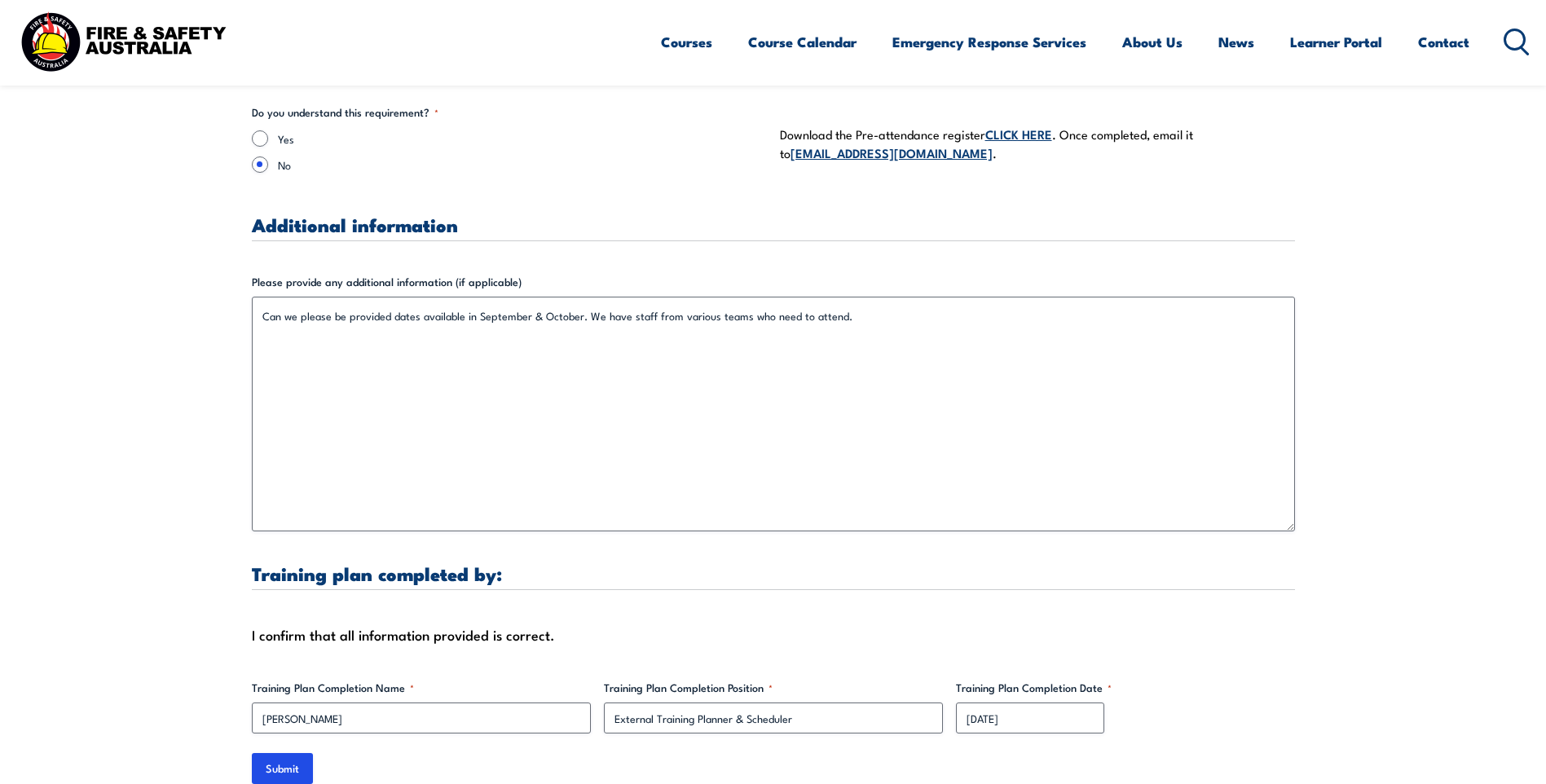
scroll to position [4631, 0]
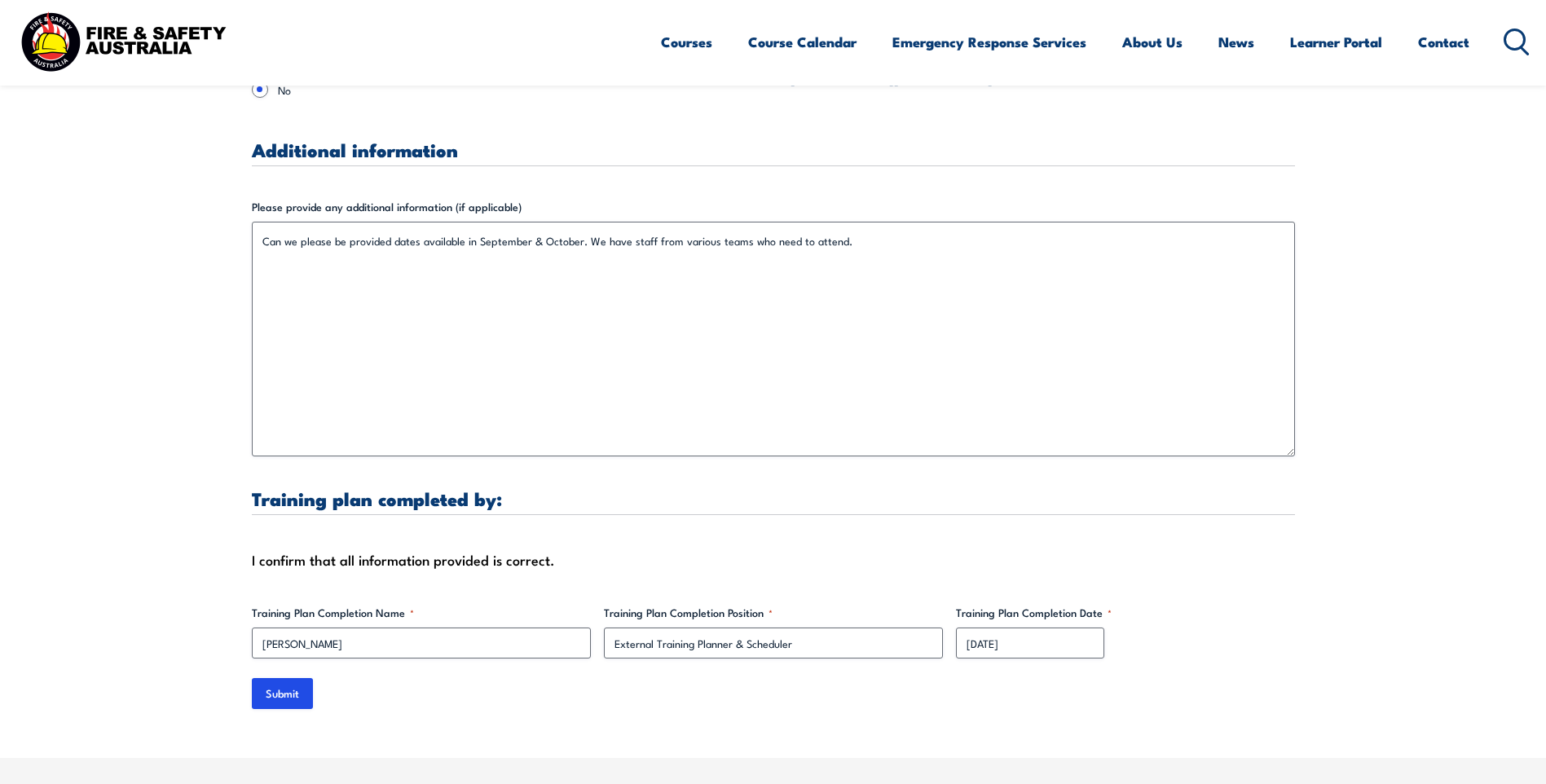
type input "FSAUS Staff"
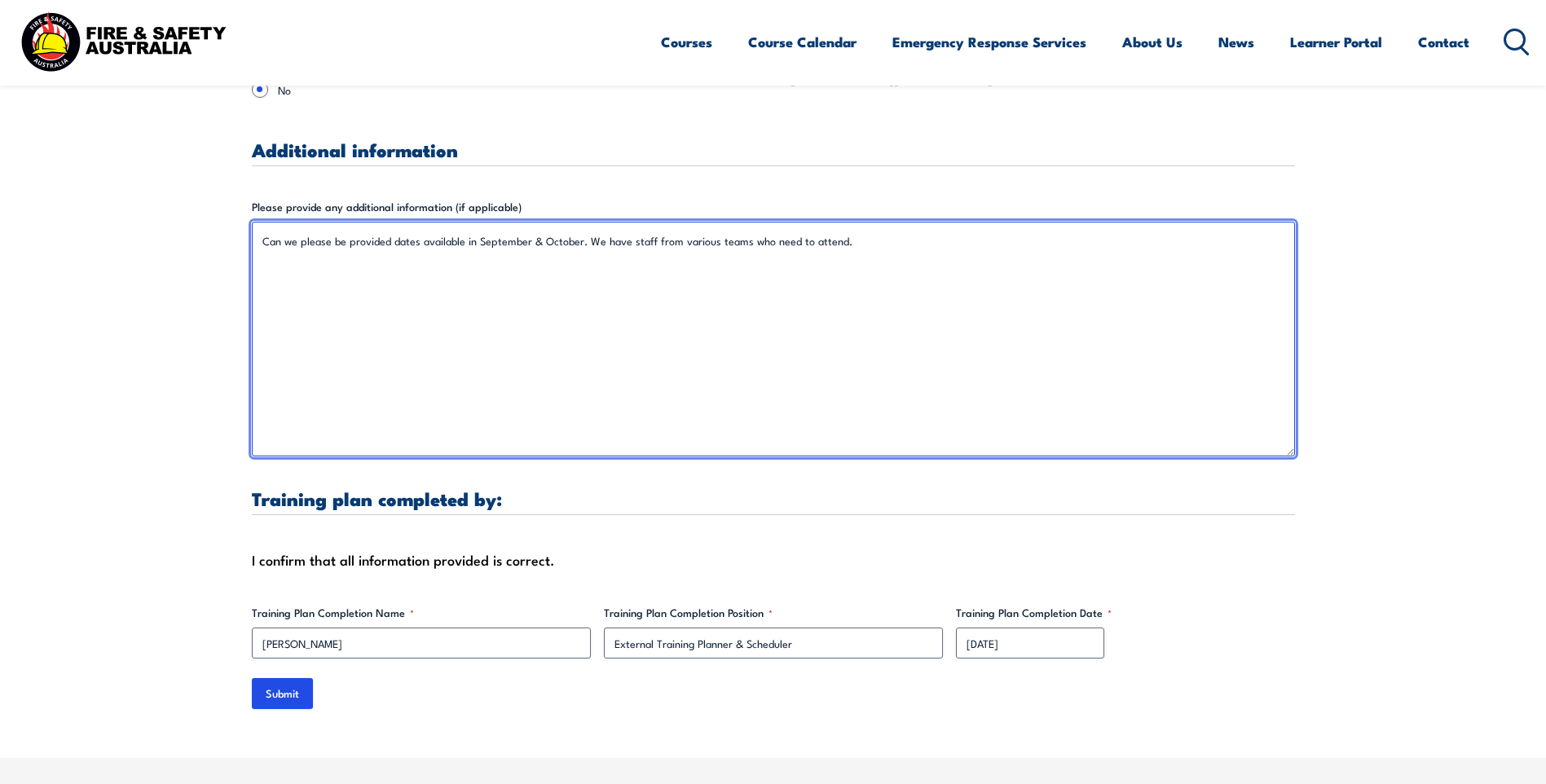
click at [260, 223] on textarea "Can we please be provided dates available in September & October. We have staff…" at bounding box center [773, 339] width 1044 height 235
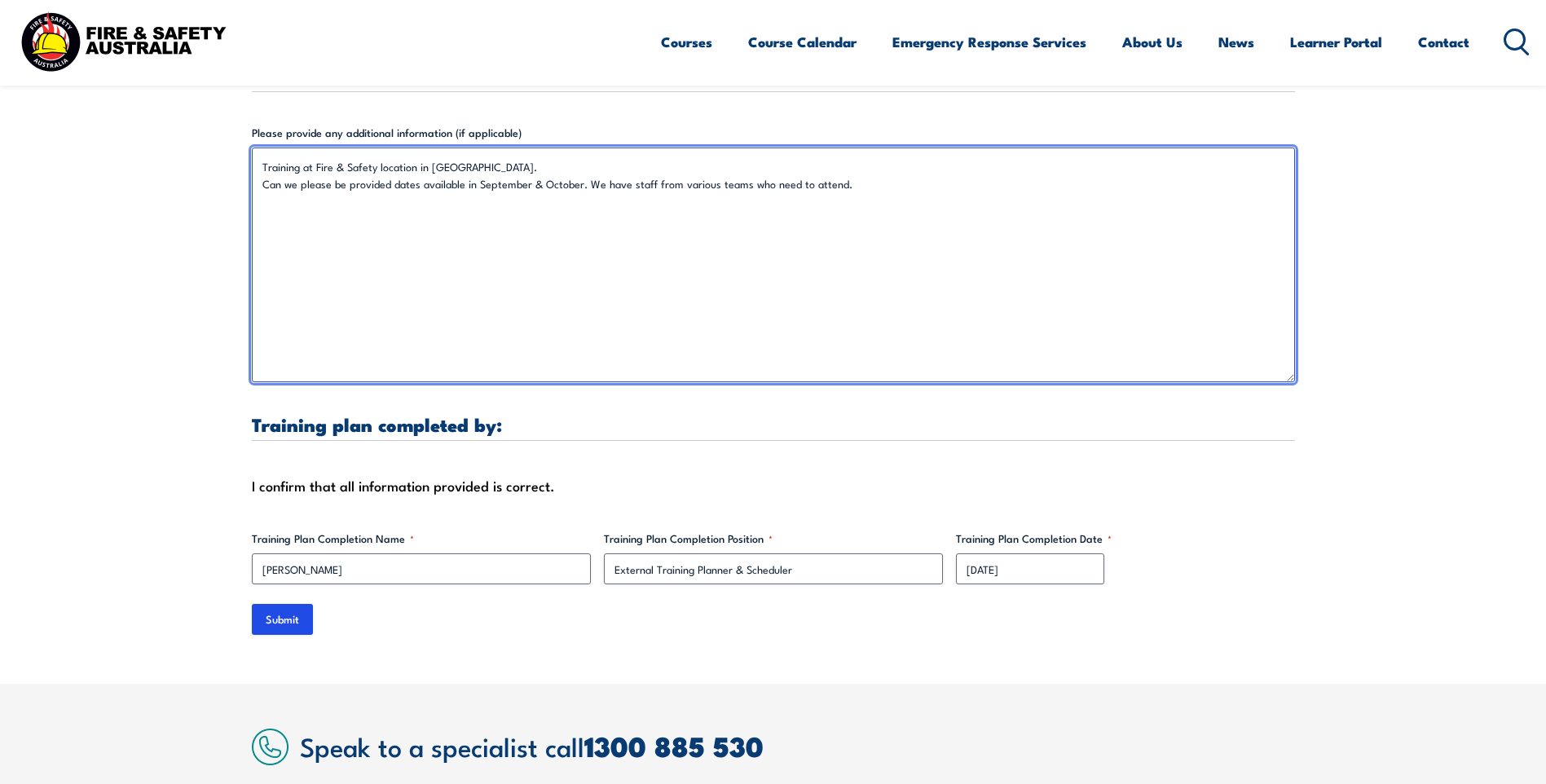
scroll to position [4713, 0]
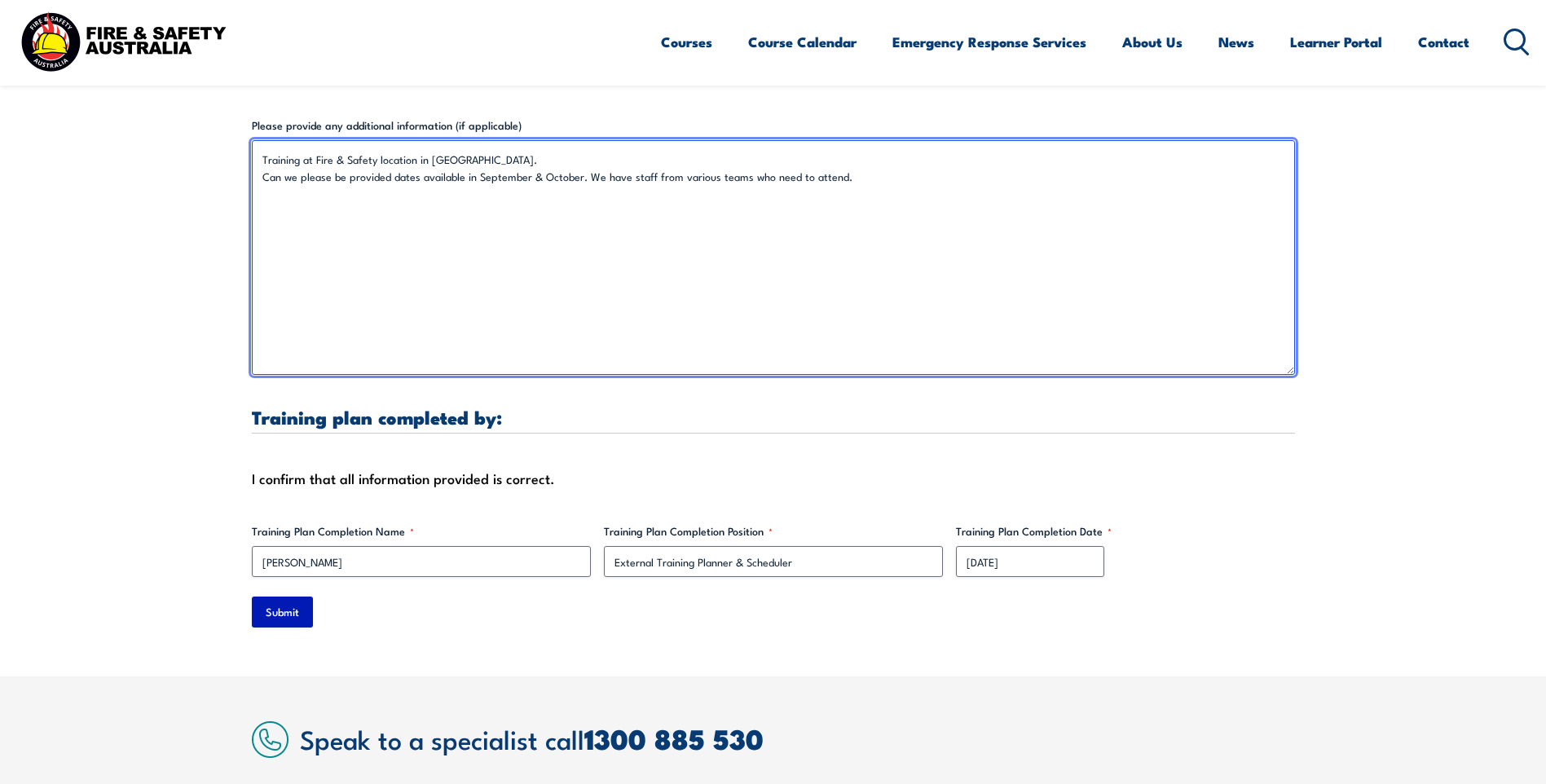
type textarea "Training at Fire & Safety location in [GEOGRAPHIC_DATA]. Can we please be provi…"
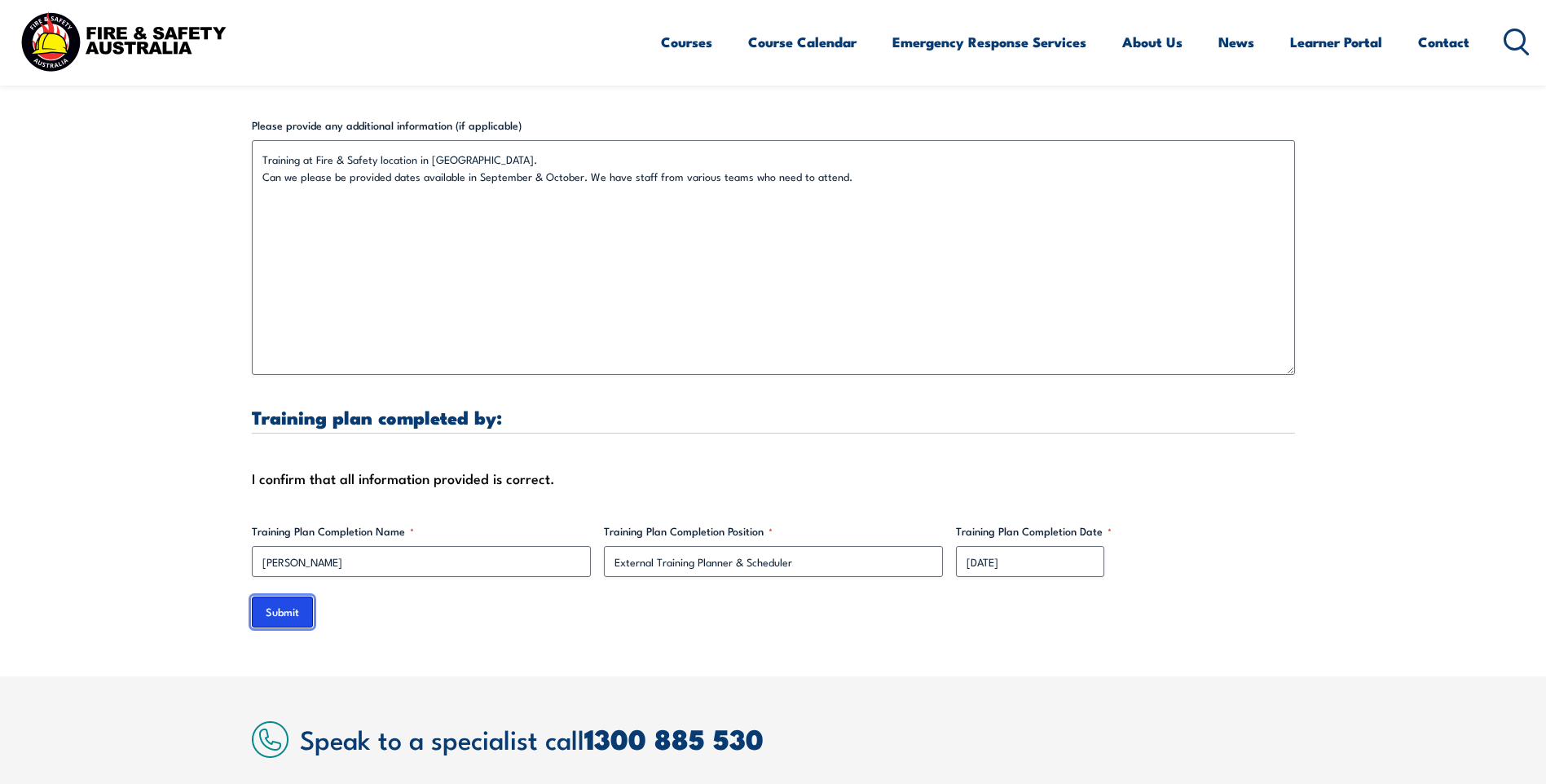
click at [299, 596] on input "Submit" at bounding box center [282, 612] width 61 height 31
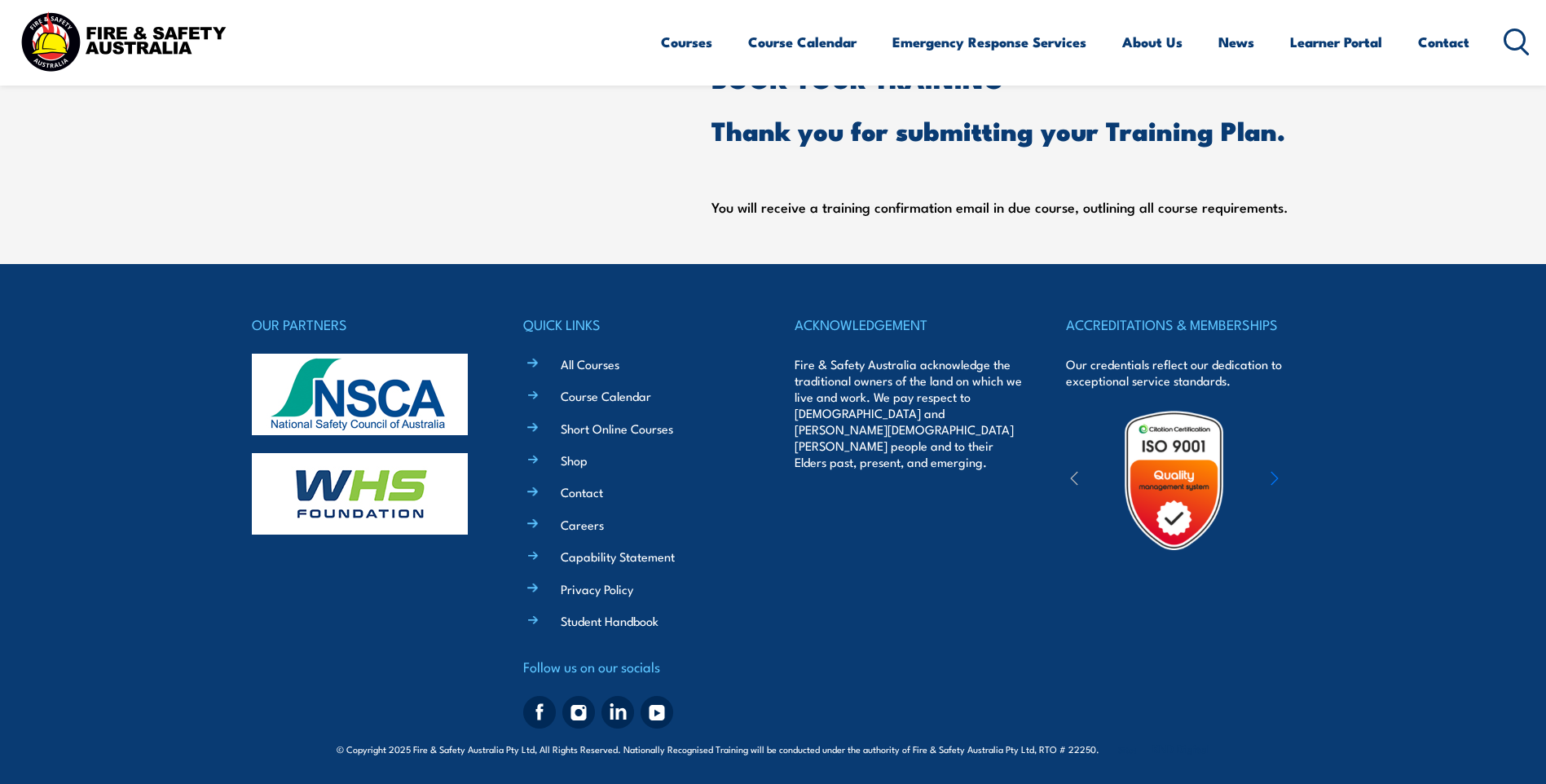
scroll to position [0, 0]
